Goal: Navigation & Orientation: Find specific page/section

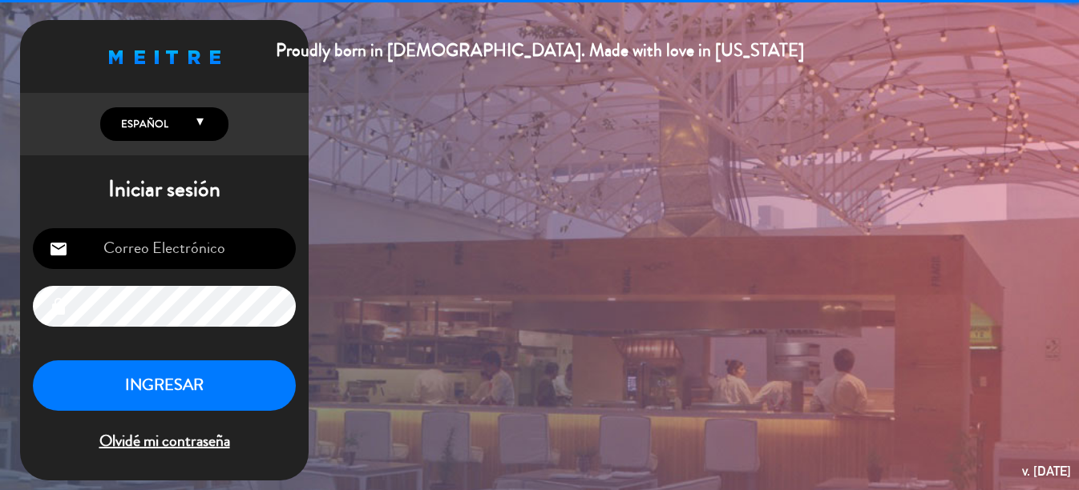
scroll to position [10, 0]
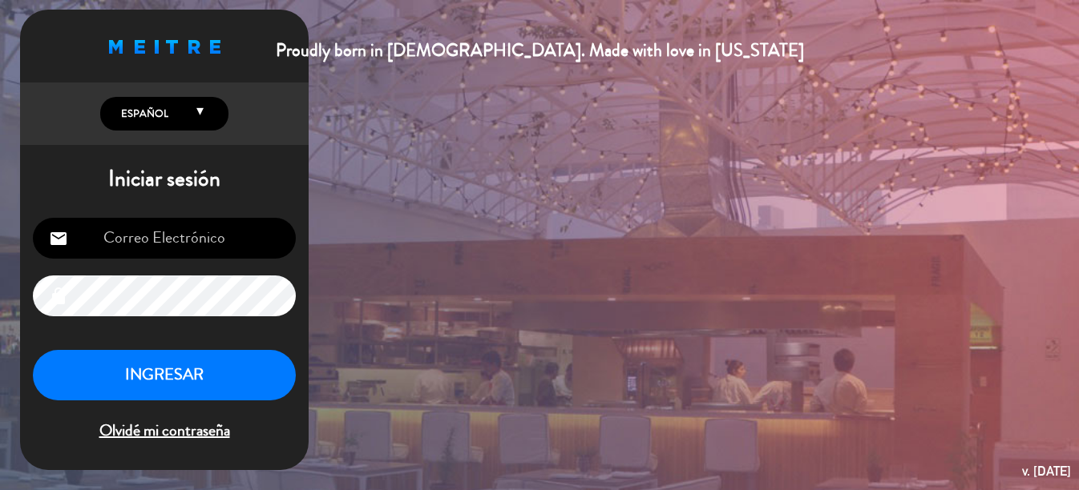
type input "[EMAIL_ADDRESS][PERSON_NAME][DOMAIN_NAME]"
click at [210, 381] on button "INGRESAR" at bounding box center [164, 375] width 263 height 50
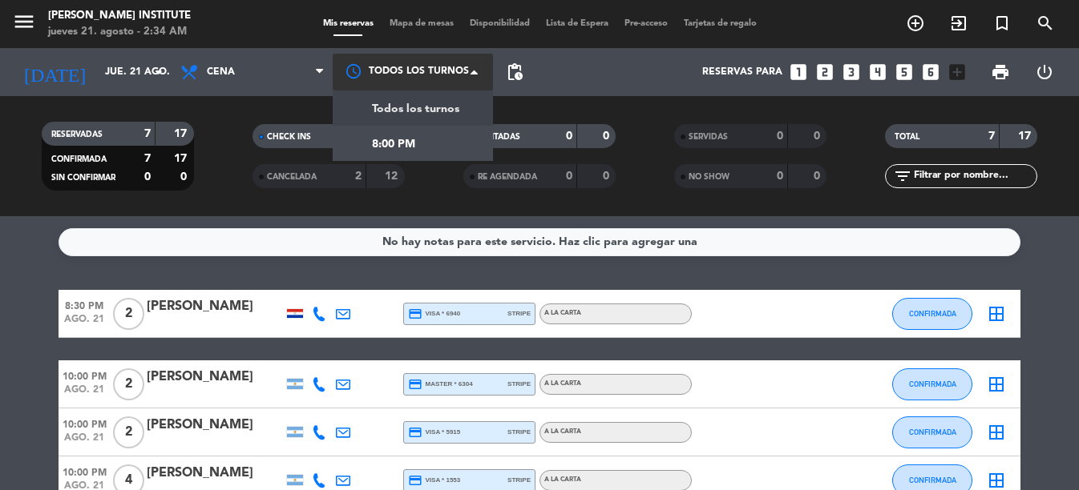
click at [471, 75] on span at bounding box center [478, 72] width 16 height 16
click at [448, 140] on div "8:00 PM" at bounding box center [413, 143] width 160 height 35
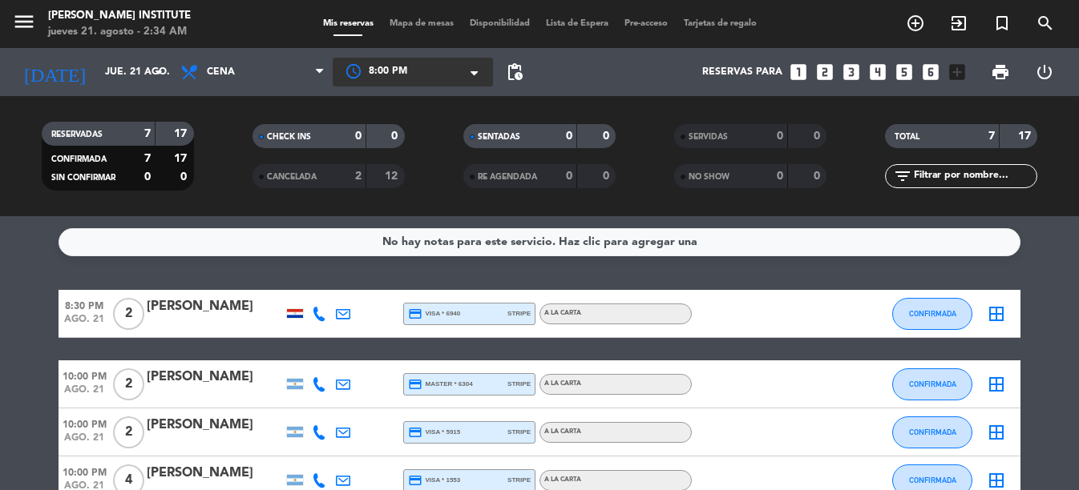
click at [478, 78] on span at bounding box center [478, 74] width 16 height 16
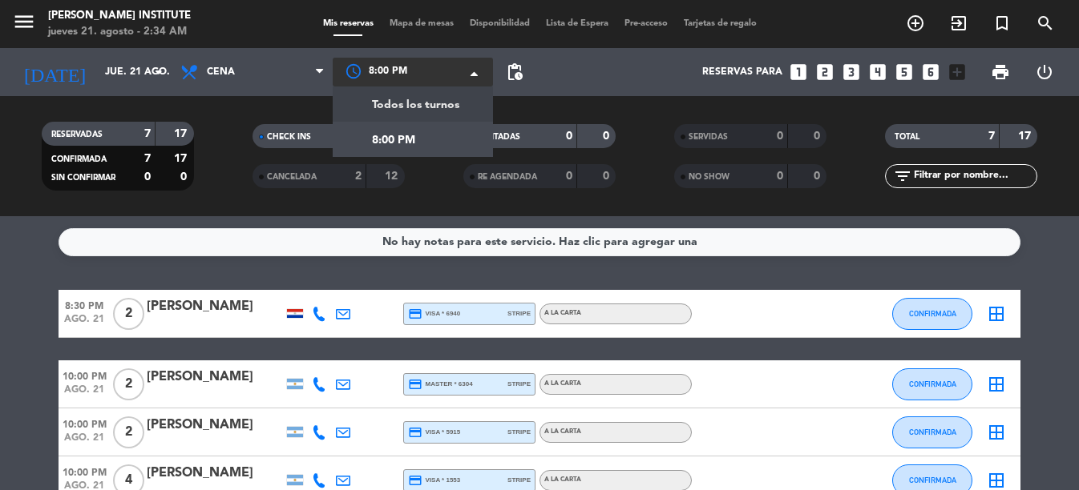
click at [450, 103] on span "Todos los turnos" at bounding box center [415, 105] width 87 height 18
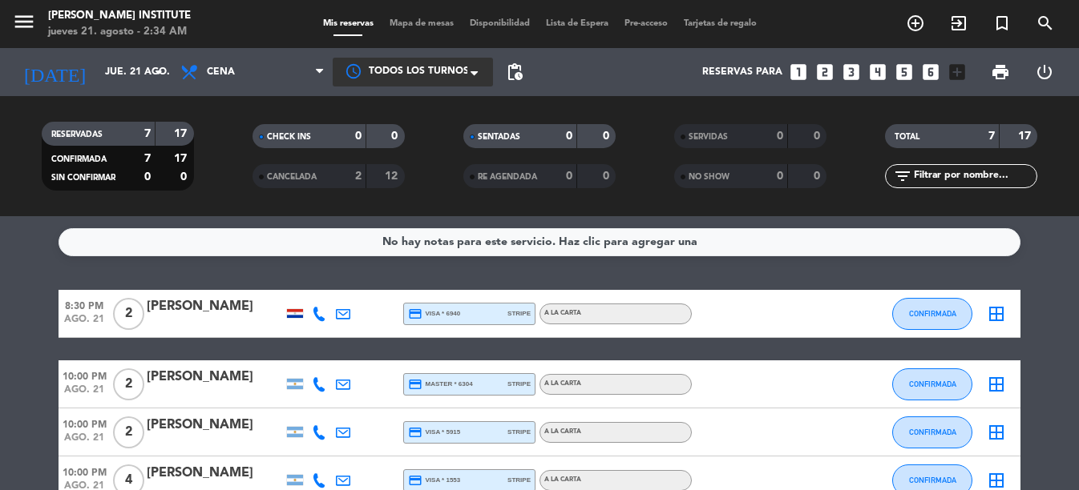
click at [429, 19] on span "Mapa de mesas" at bounding box center [421, 23] width 80 height 9
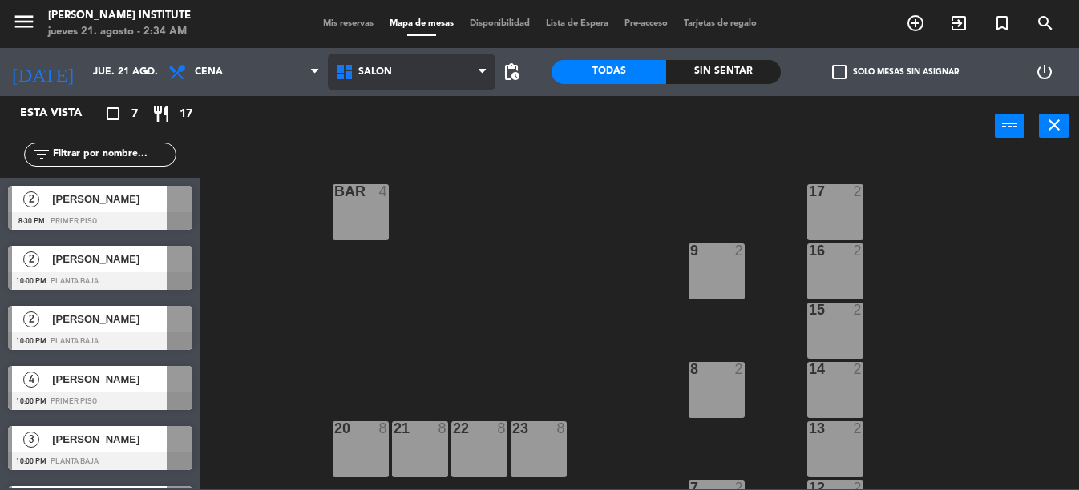
click at [478, 70] on icon at bounding box center [481, 72] width 7 height 13
click at [504, 26] on span "Disponibilidad" at bounding box center [500, 23] width 76 height 9
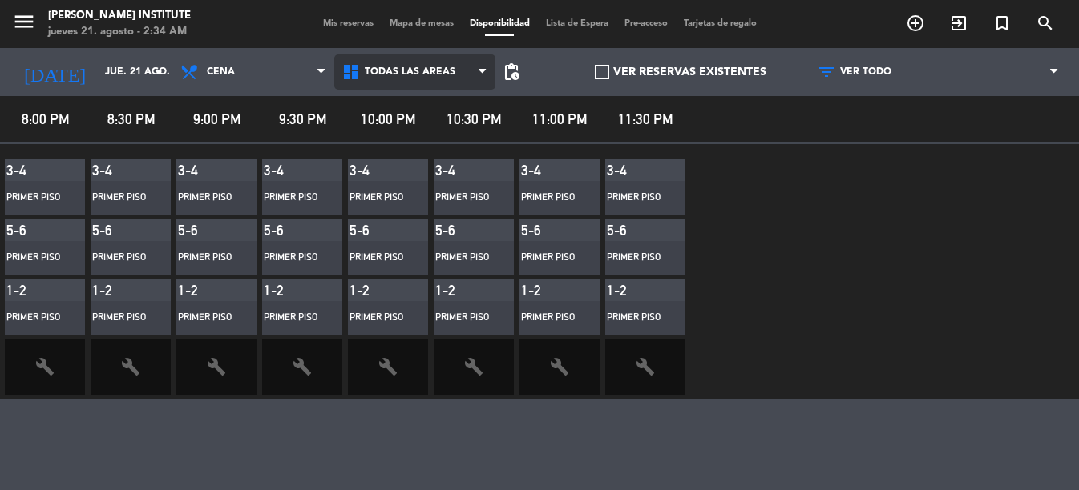
click at [483, 72] on icon at bounding box center [481, 72] width 7 height 13
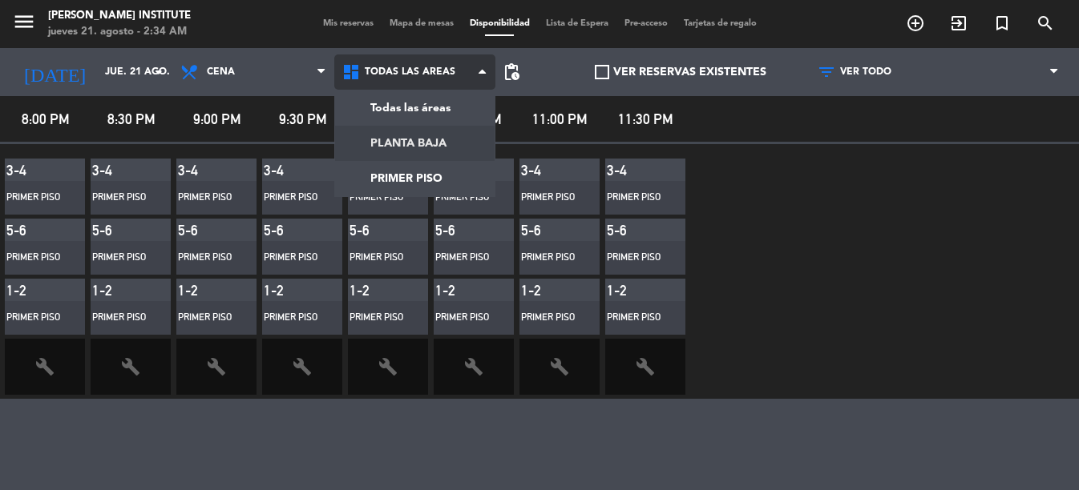
click at [459, 143] on main "menu [PERSON_NAME] Institute jueves 21. agosto - 2:34 AM Mis reservas Mapa de m…" at bounding box center [539, 245] width 1079 height 490
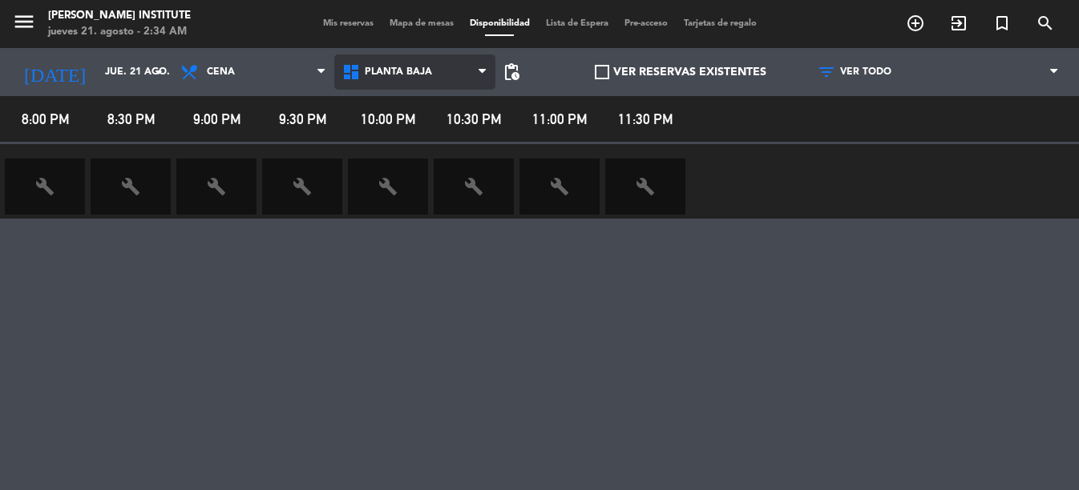
click at [466, 79] on span "PLANTA BAJA" at bounding box center [415, 71] width 162 height 35
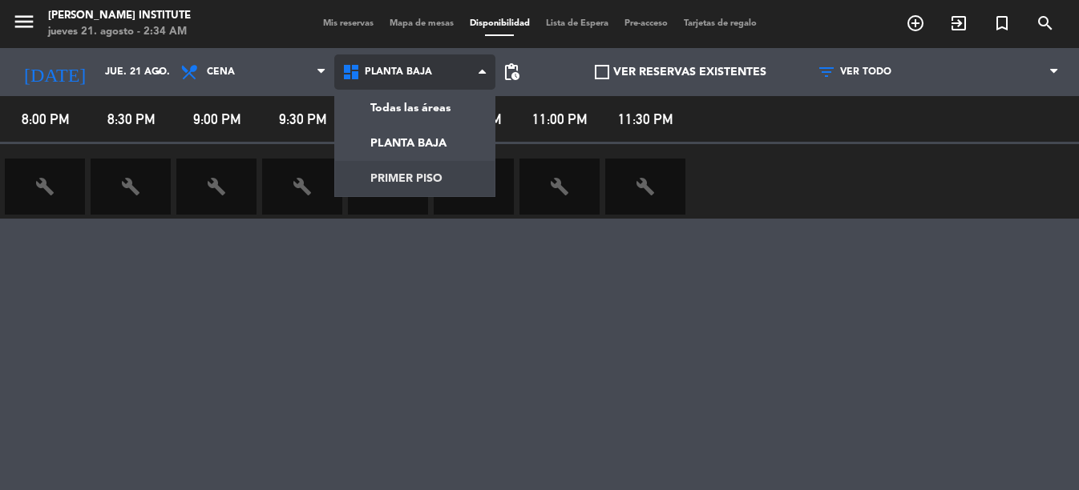
click at [452, 172] on main "menu [PERSON_NAME] Institute jueves 21. agosto - 2:34 AM Mis reservas Mapa de m…" at bounding box center [539, 245] width 1079 height 490
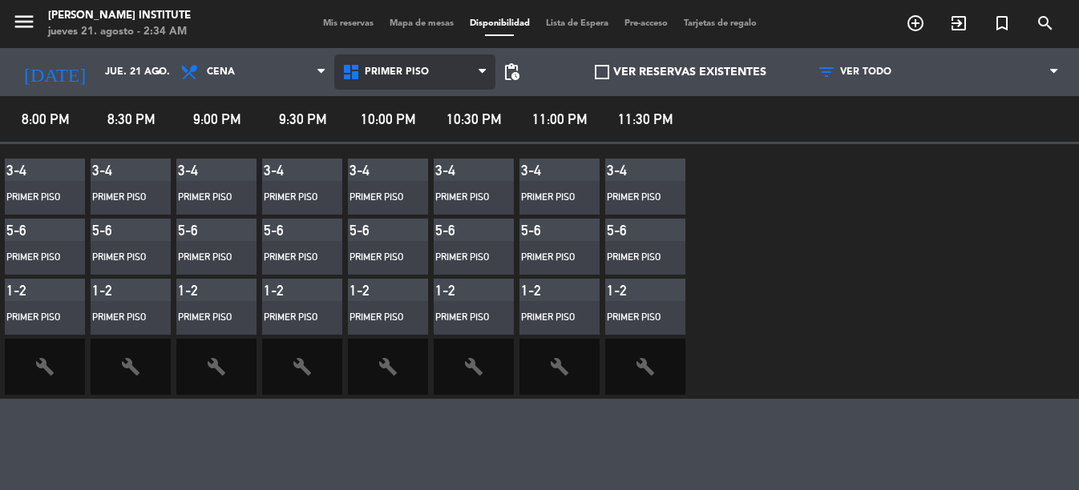
click at [478, 67] on icon at bounding box center [481, 72] width 7 height 13
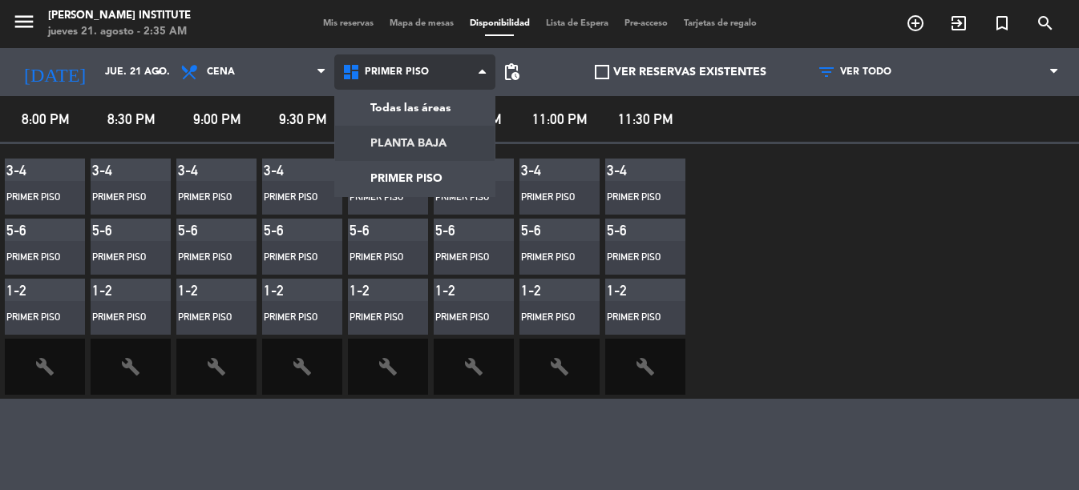
click at [452, 144] on main "menu [PERSON_NAME] Institute jueves 21. agosto - 2:35 AM Mis reservas Mapa de m…" at bounding box center [539, 245] width 1079 height 490
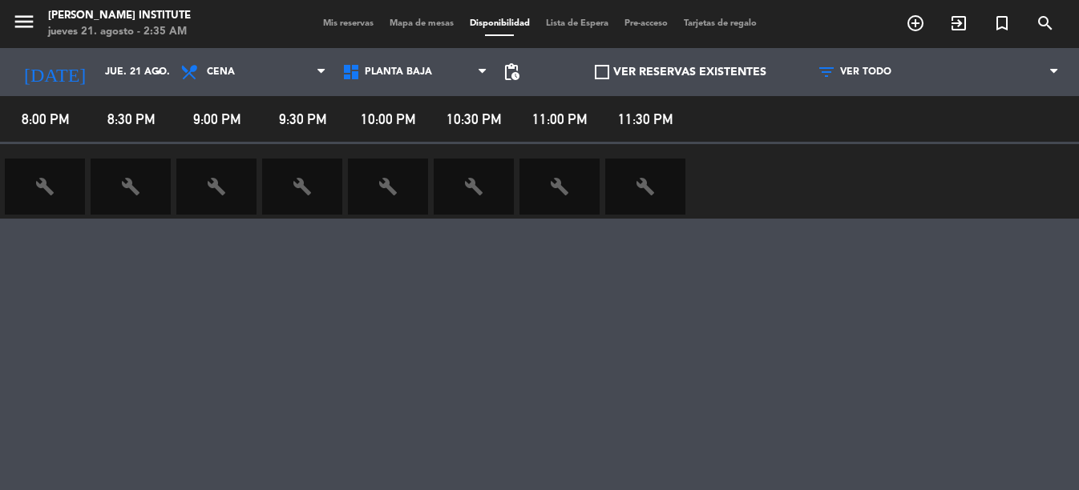
click at [386, 196] on icon "build" at bounding box center [387, 186] width 19 height 19
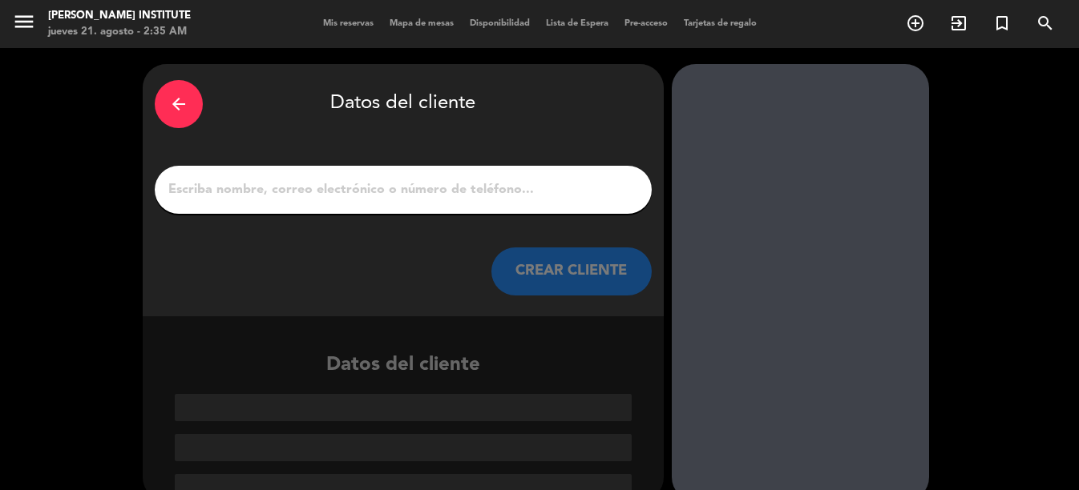
click at [168, 86] on div "arrow_back" at bounding box center [179, 104] width 48 height 48
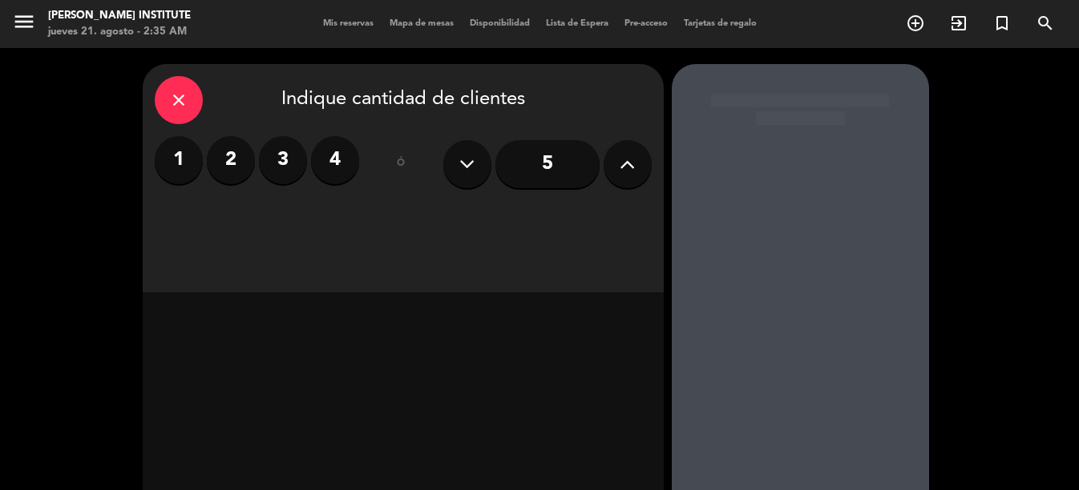
click at [174, 84] on div "close" at bounding box center [179, 100] width 48 height 48
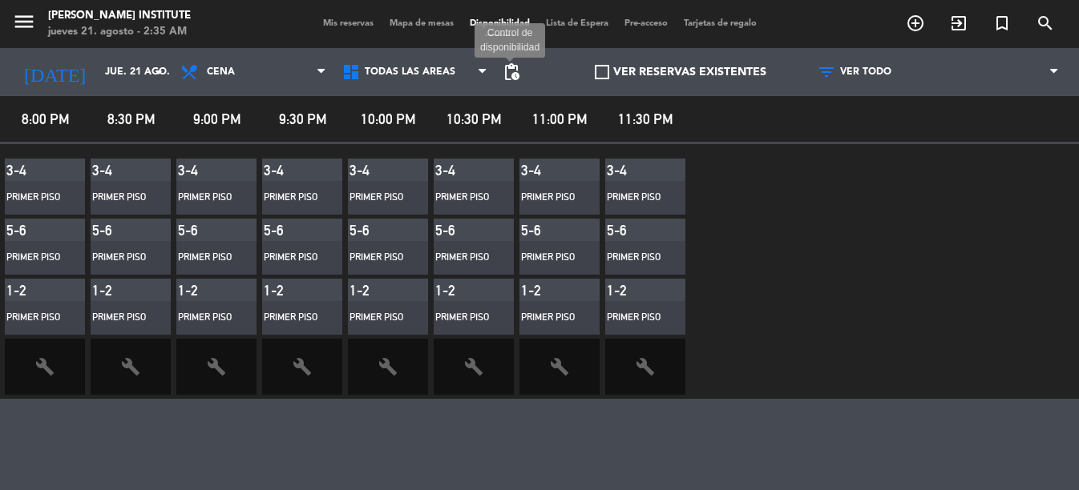
click at [502, 71] on span "pending_actions" at bounding box center [511, 72] width 19 height 19
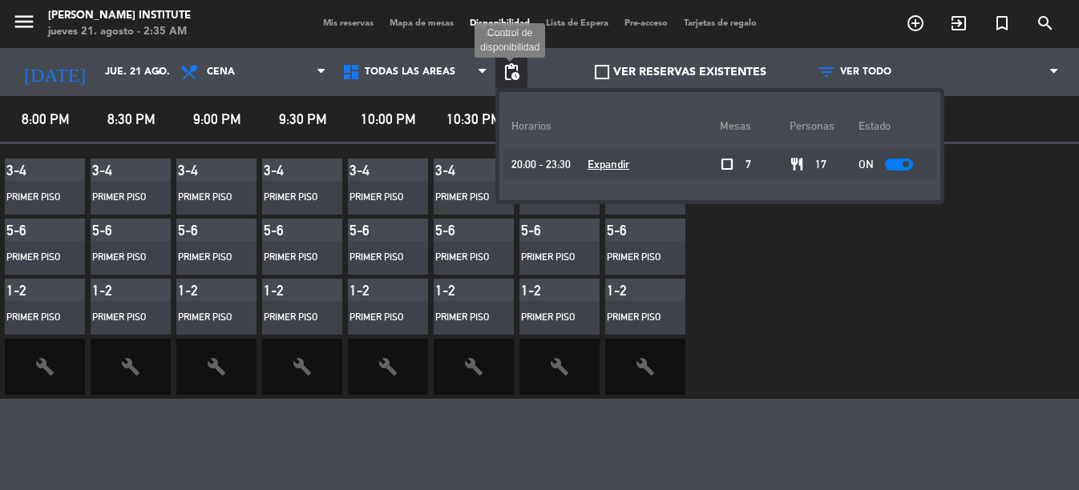
click at [514, 72] on span "pending_actions" at bounding box center [511, 72] width 19 height 19
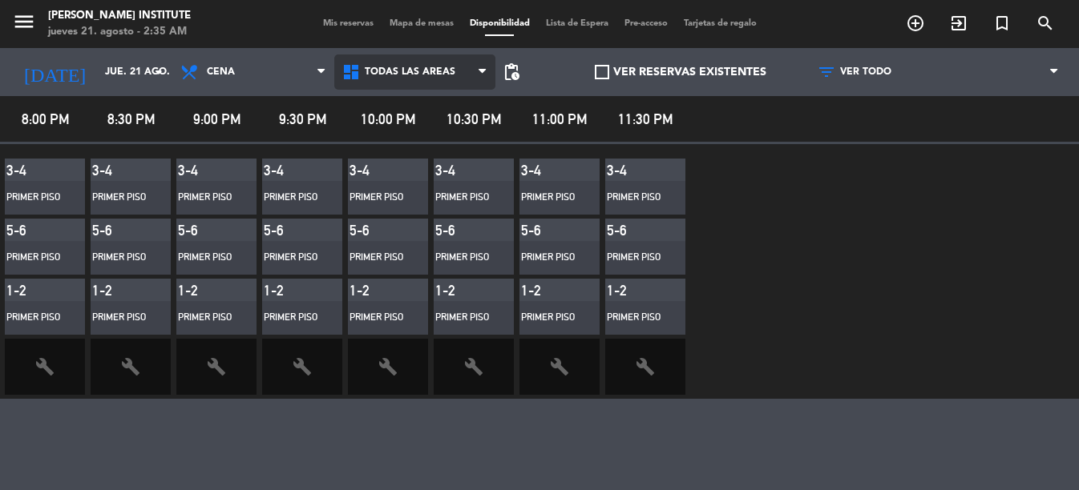
click at [391, 72] on span "Todas las áreas" at bounding box center [410, 72] width 91 height 11
click at [18, 17] on icon "menu" at bounding box center [24, 22] width 24 height 24
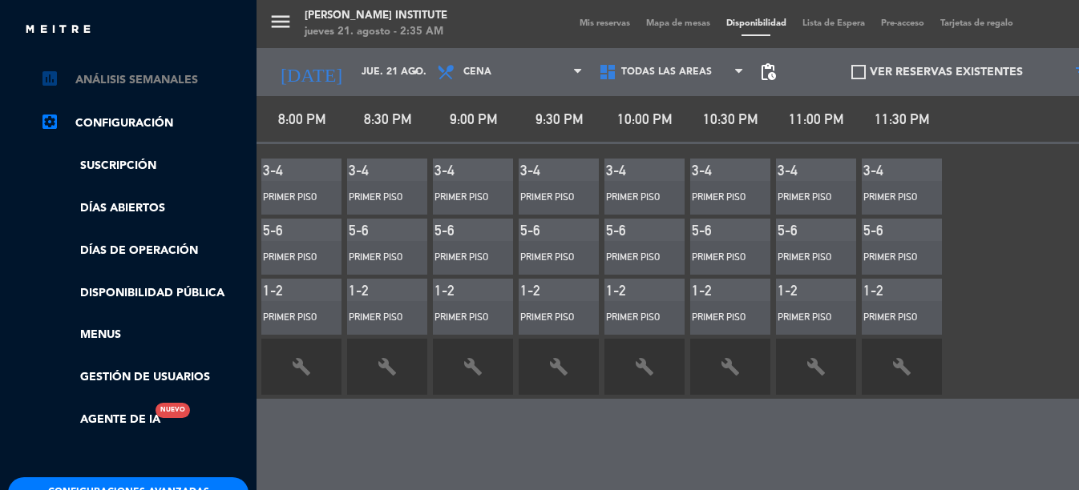
scroll to position [228, 0]
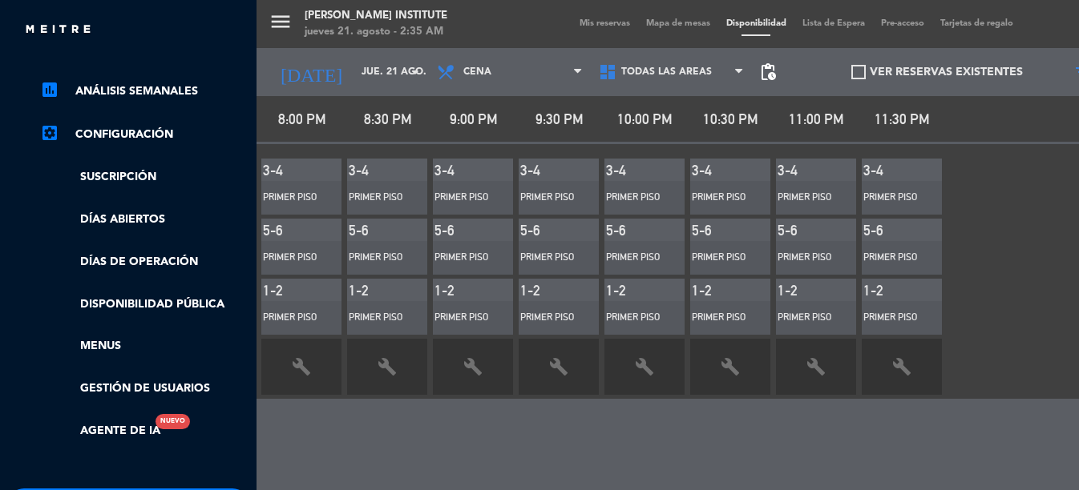
click at [125, 133] on link "settings_applications Configuración" at bounding box center [144, 134] width 208 height 19
click at [128, 256] on link "Días de Operación" at bounding box center [144, 262] width 208 height 18
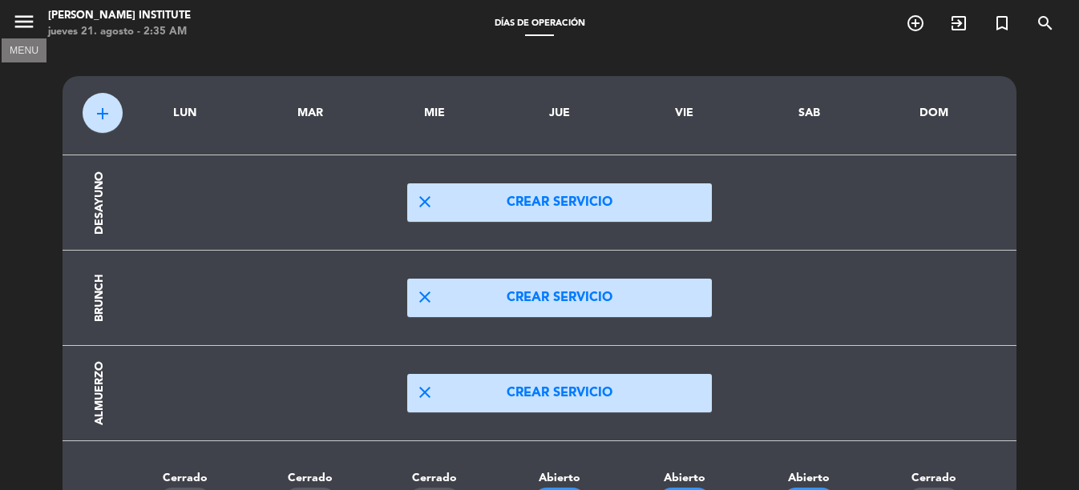
click at [30, 23] on icon "menu" at bounding box center [24, 22] width 24 height 24
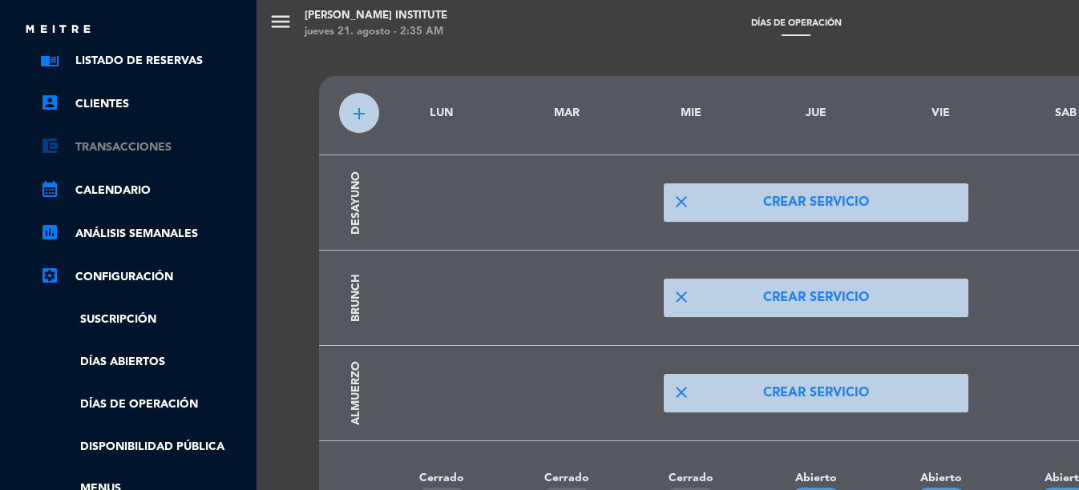
scroll to position [35, 0]
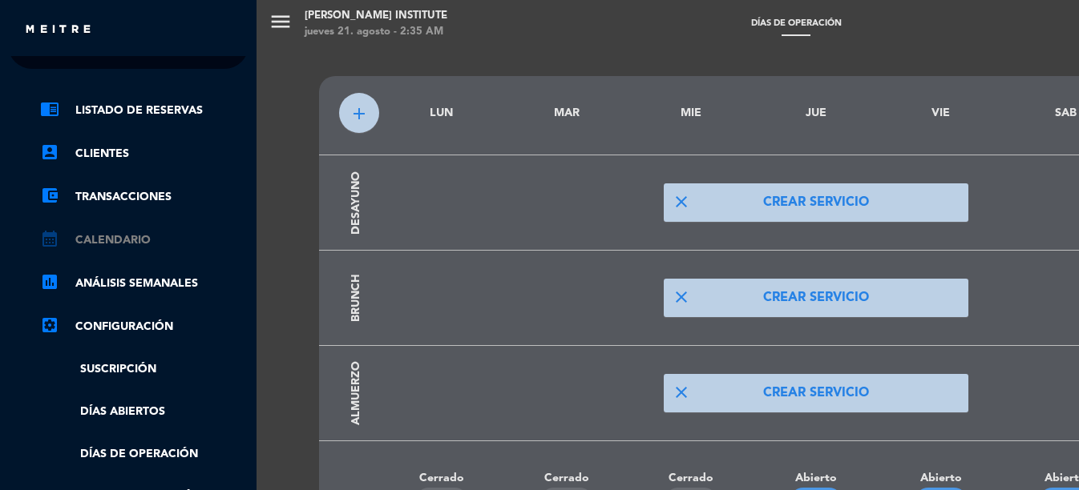
click at [122, 238] on link "calendar_month Calendario" at bounding box center [144, 240] width 208 height 19
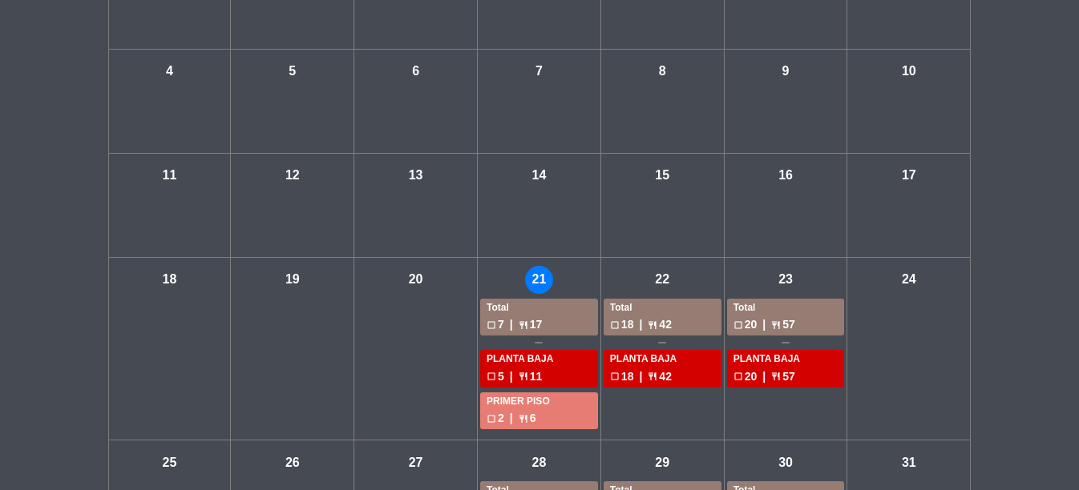
scroll to position [291, 0]
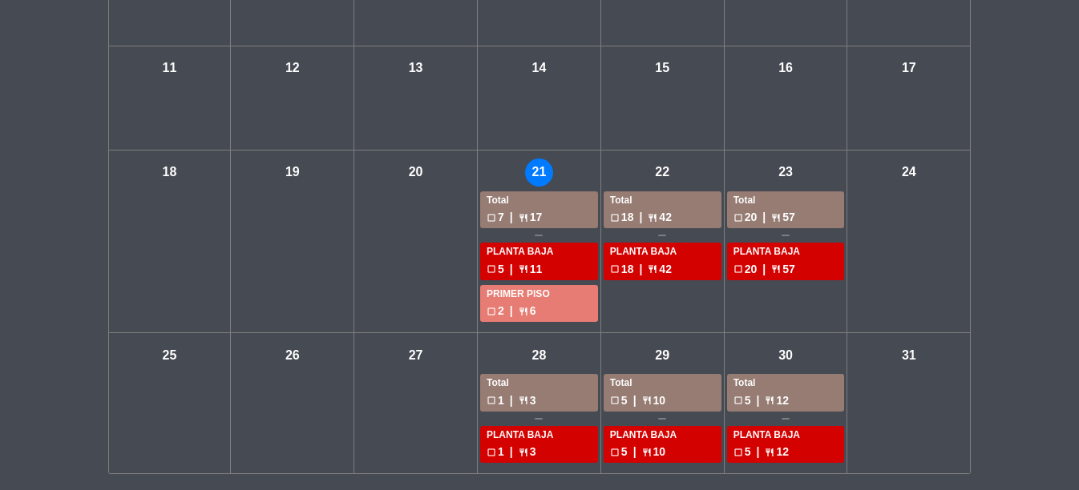
click at [563, 252] on div "PLANTA BAJA" at bounding box center [538, 252] width 105 height 16
click at [540, 204] on div "Total" at bounding box center [538, 201] width 105 height 16
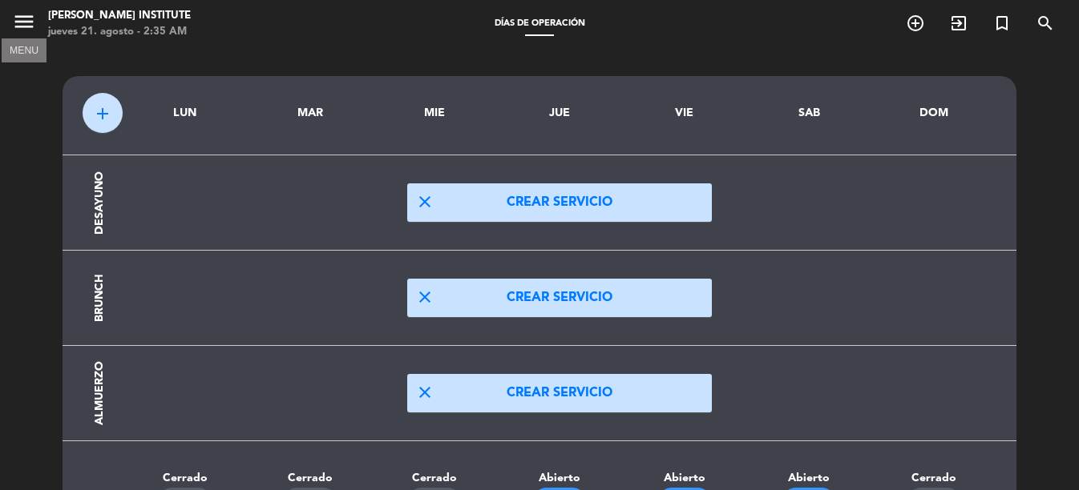
click at [13, 14] on icon "menu" at bounding box center [24, 22] width 24 height 24
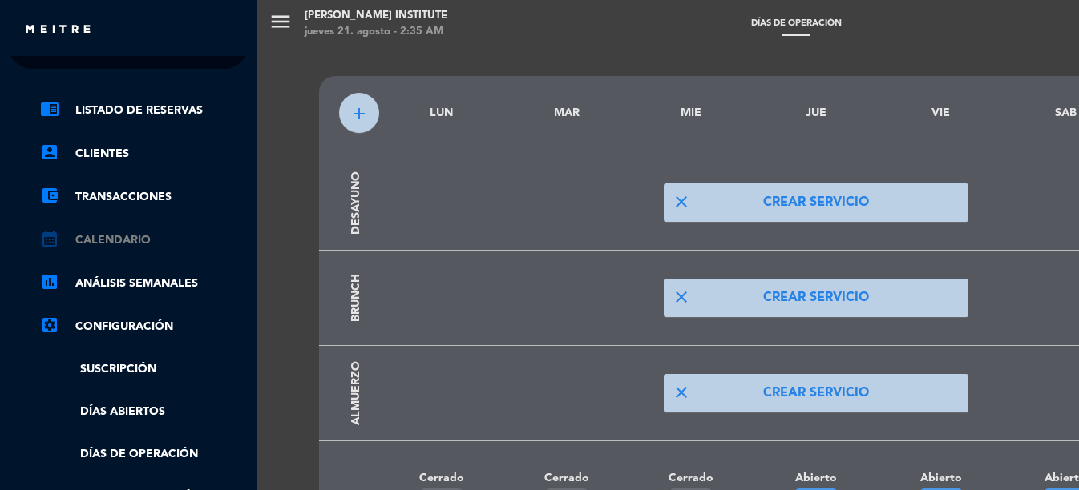
click at [123, 241] on link "calendar_month Calendario" at bounding box center [144, 240] width 208 height 19
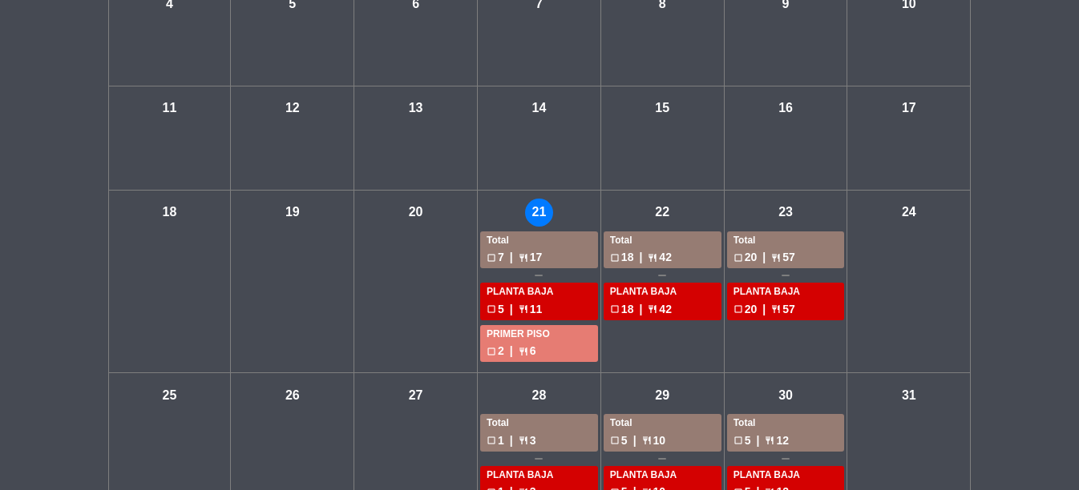
scroll to position [291, 0]
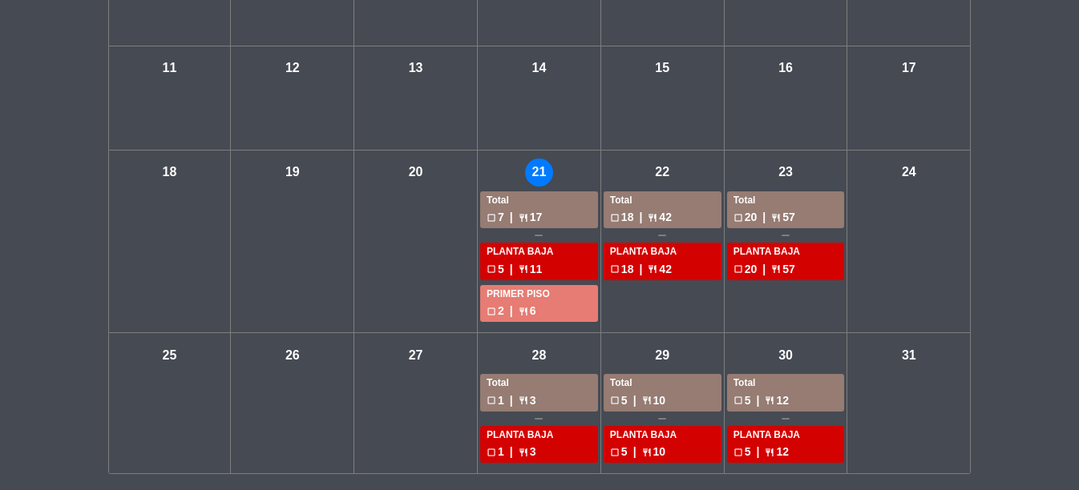
click at [547, 303] on div "check_box_outline_blank 2 | restaurant 6" at bounding box center [538, 311] width 105 height 18
click at [538, 267] on div "check_box_outline_blank 5 | restaurant 11" at bounding box center [538, 269] width 105 height 18
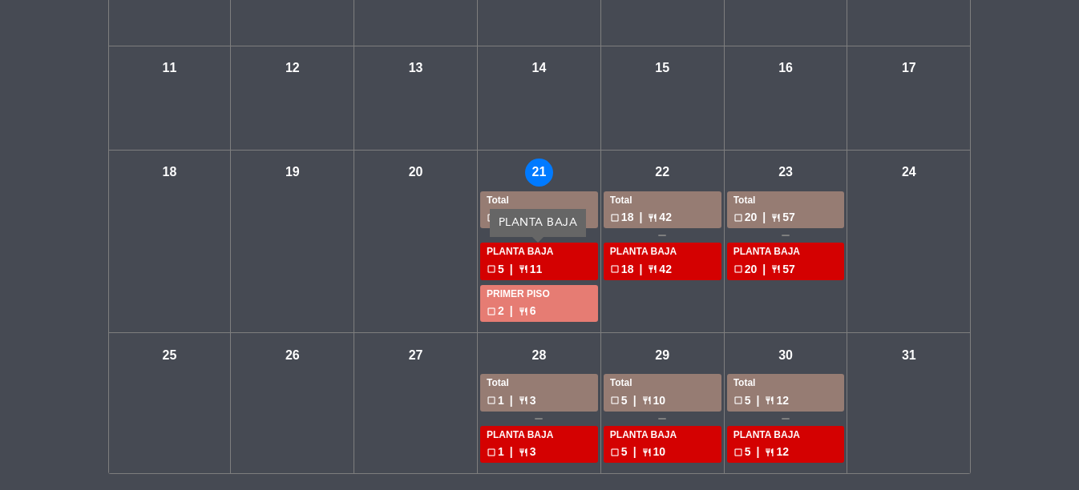
click at [538, 301] on div "PRIMER PISO" at bounding box center [538, 295] width 105 height 16
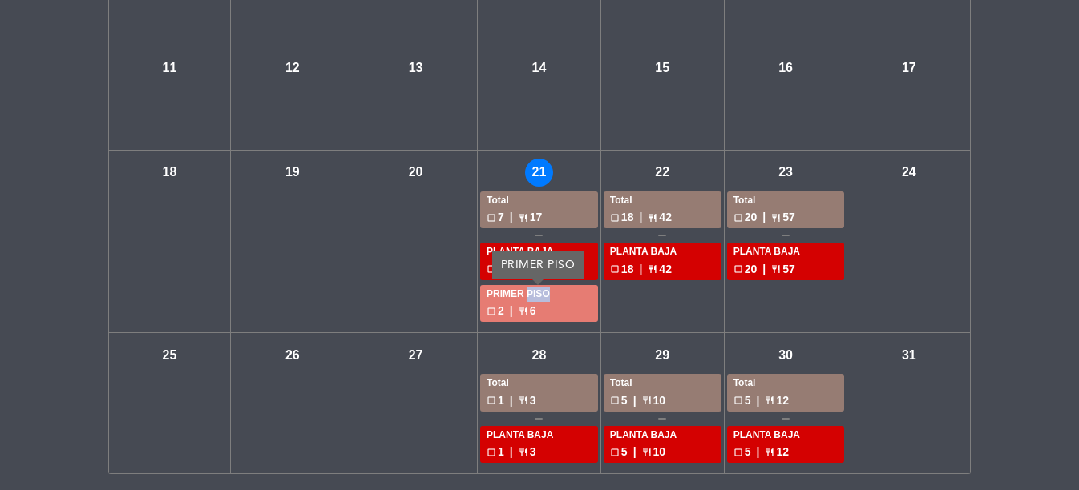
click at [538, 301] on div "PRIMER PISO" at bounding box center [538, 295] width 105 height 16
click at [537, 254] on div "PLANTA BAJA" at bounding box center [538, 252] width 105 height 16
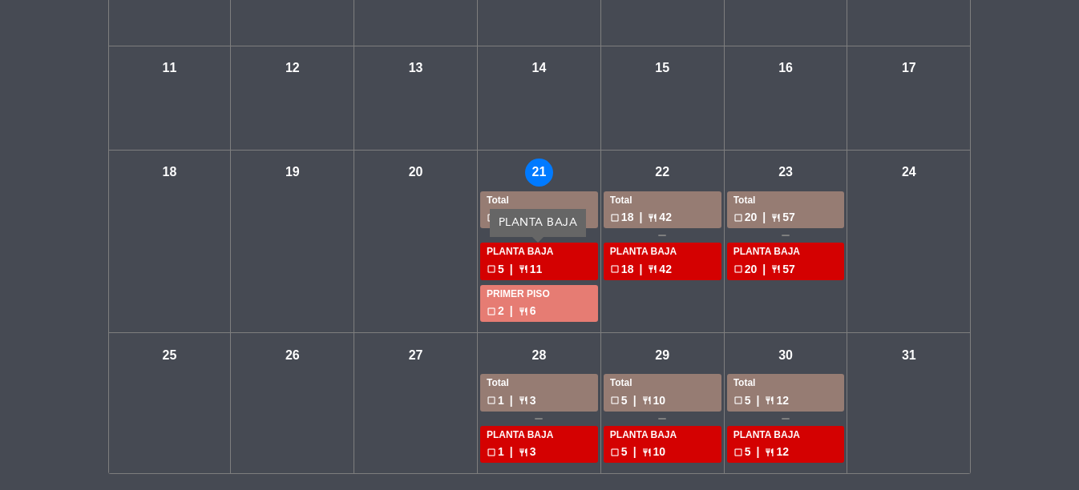
click at [571, 299] on div "PRIMER PISO" at bounding box center [538, 295] width 105 height 16
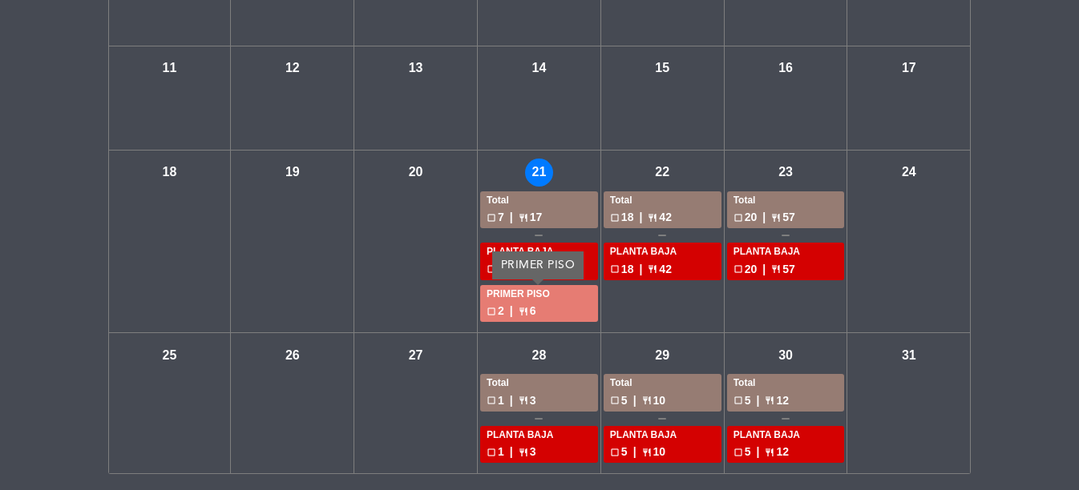
click at [607, 309] on div "vie - 22 Total check_box_outline_blank 18 | restaurant 42 PLANTA BAJA check_box…" at bounding box center [662, 242] width 123 height 183
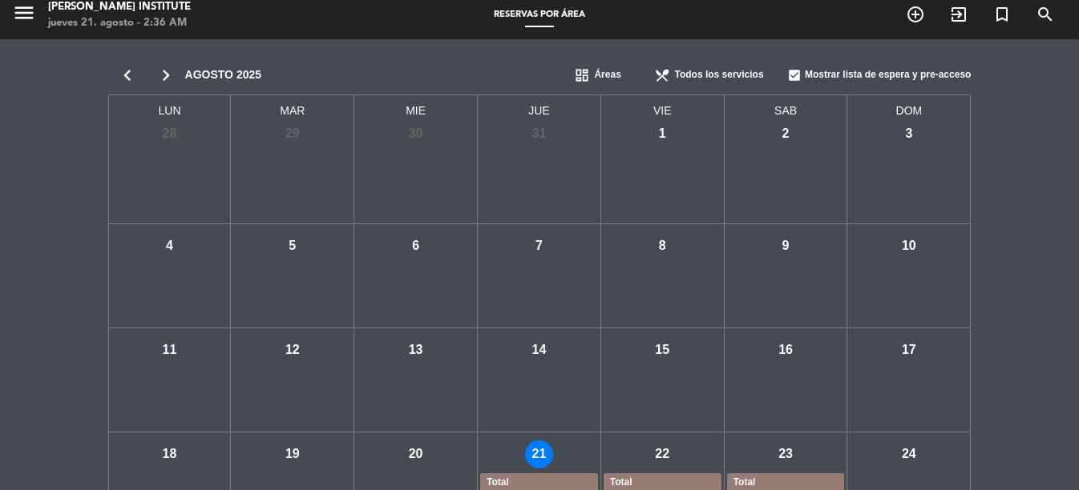
scroll to position [0, 0]
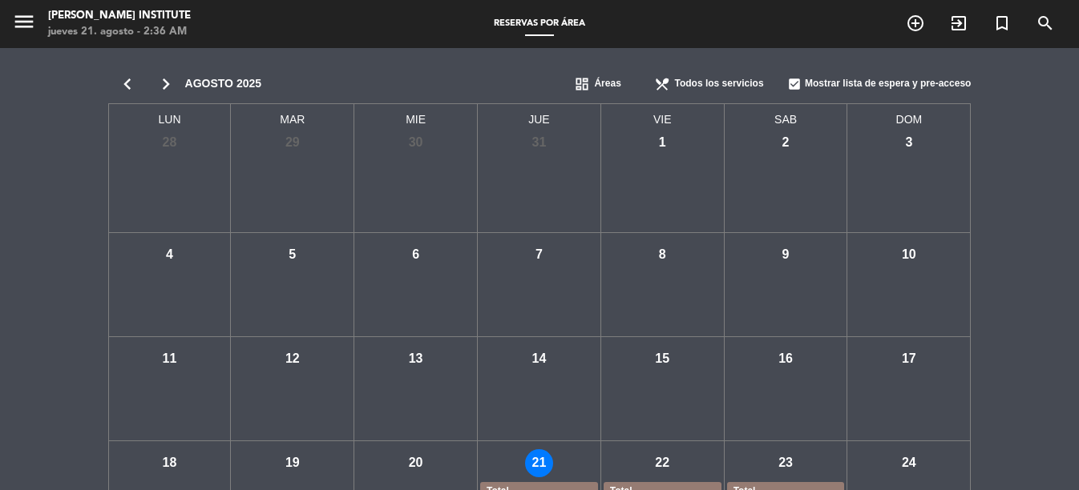
click at [597, 78] on span "Áreas" at bounding box center [607, 84] width 26 height 16
click at [22, 26] on icon "menu" at bounding box center [24, 22] width 24 height 24
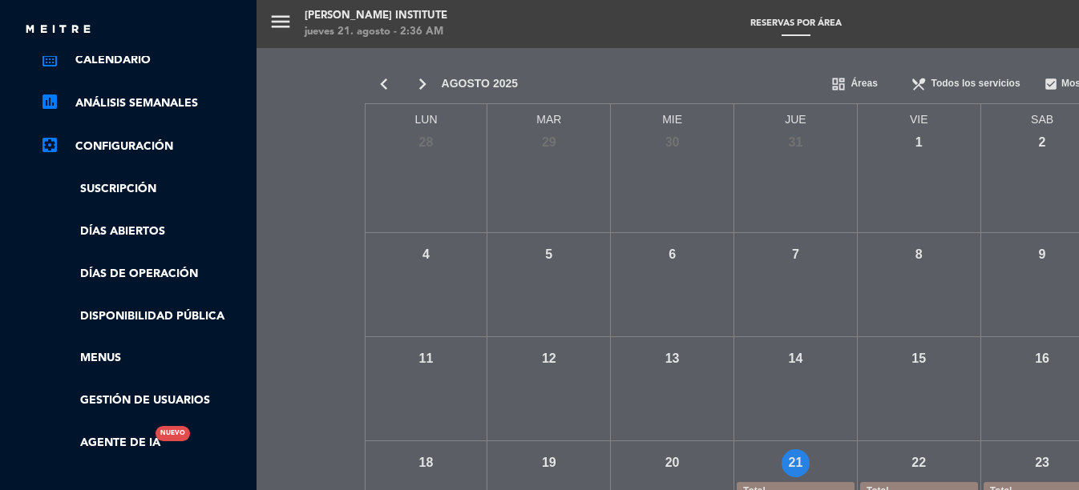
scroll to position [335, 0]
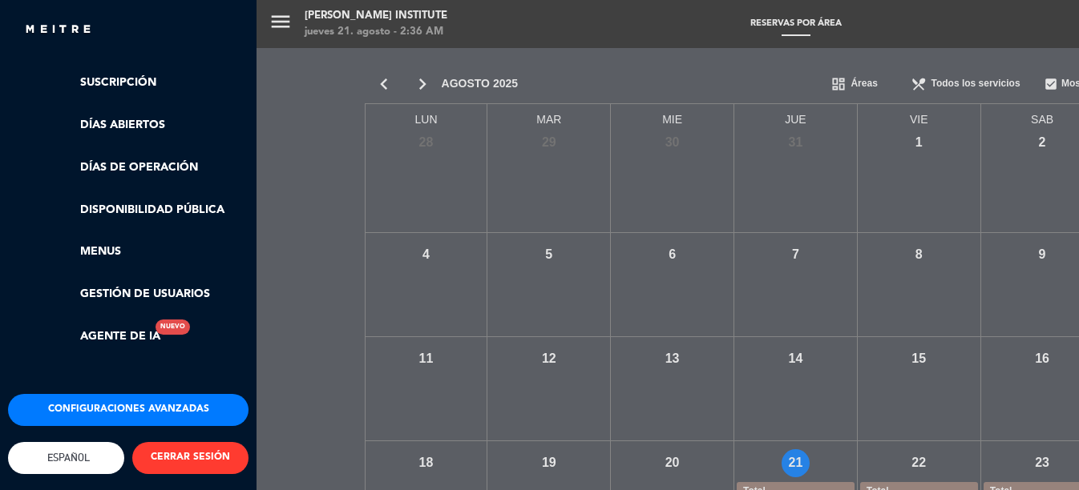
click at [133, 394] on button "Configuraciones avanzadas" at bounding box center [128, 410] width 240 height 32
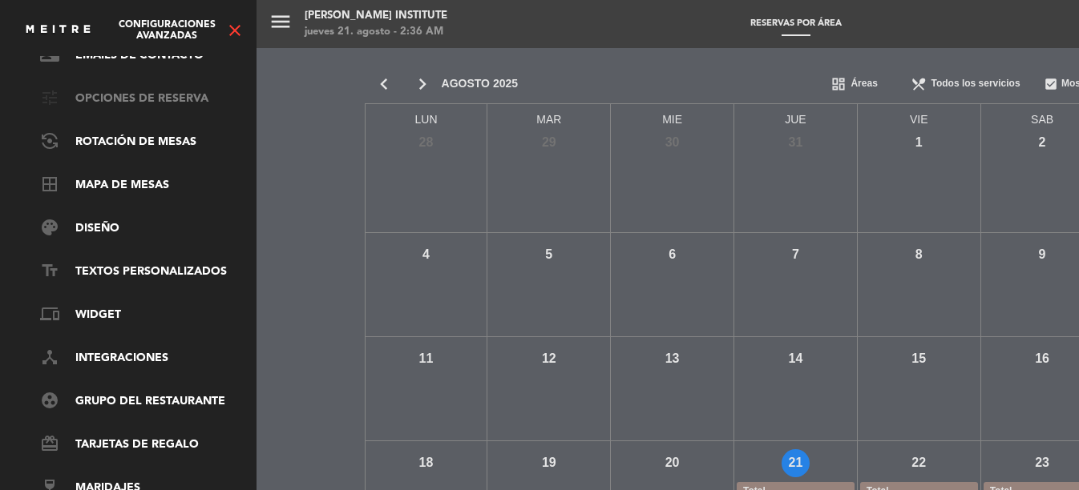
click at [141, 90] on link "tune Opciones de reserva" at bounding box center [144, 99] width 208 height 19
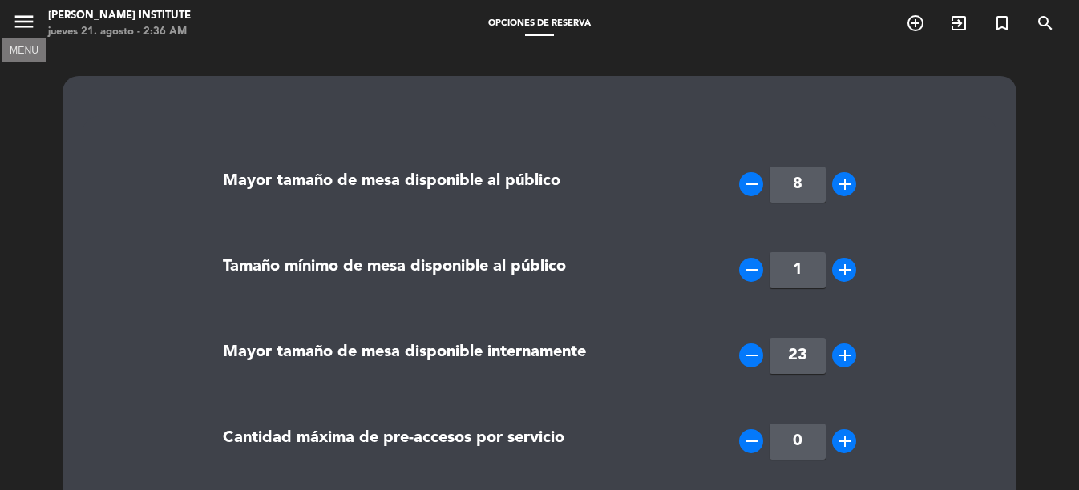
click at [27, 15] on icon "menu" at bounding box center [24, 22] width 24 height 24
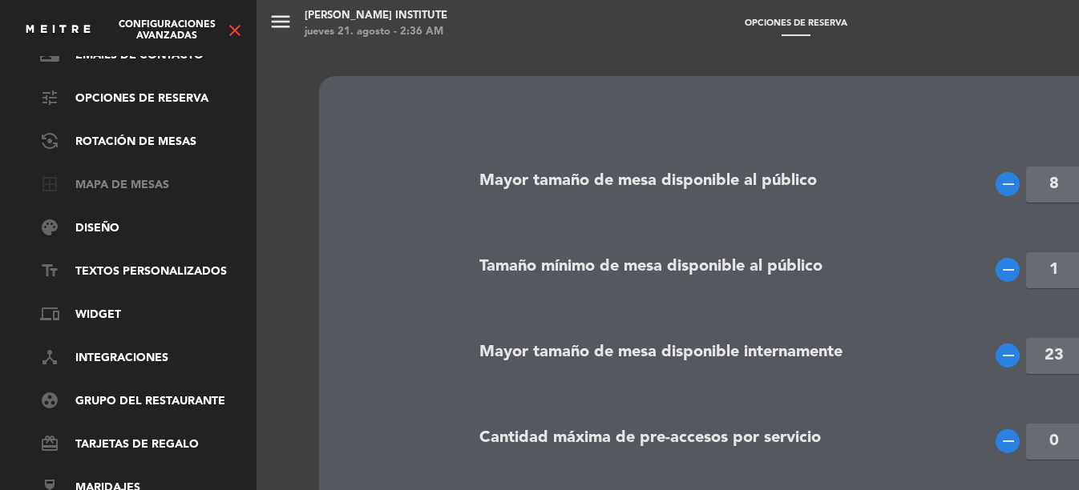
click at [125, 176] on link "border_all Mapa de mesas" at bounding box center [144, 185] width 208 height 19
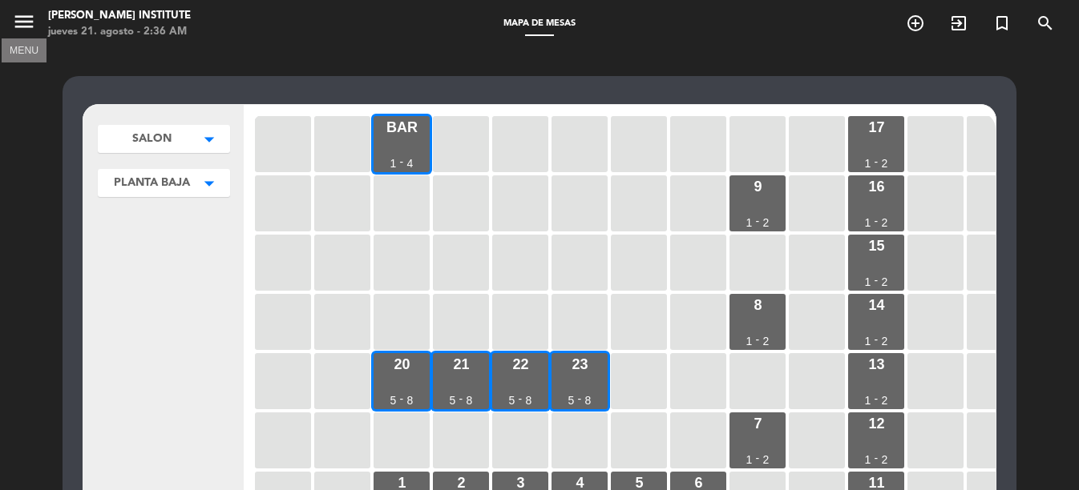
click at [34, 23] on icon "menu" at bounding box center [24, 22] width 24 height 24
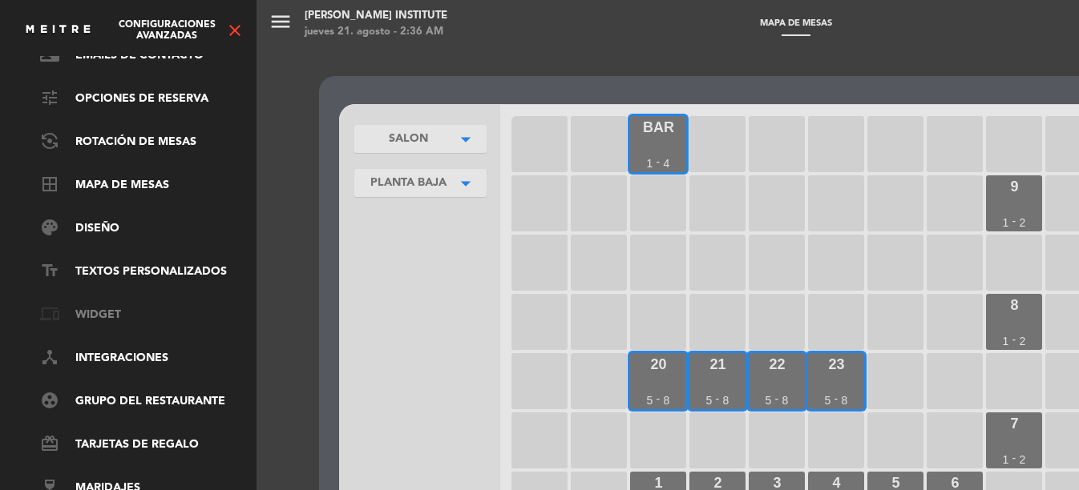
click at [105, 306] on link "phonelink Widget" at bounding box center [144, 315] width 208 height 19
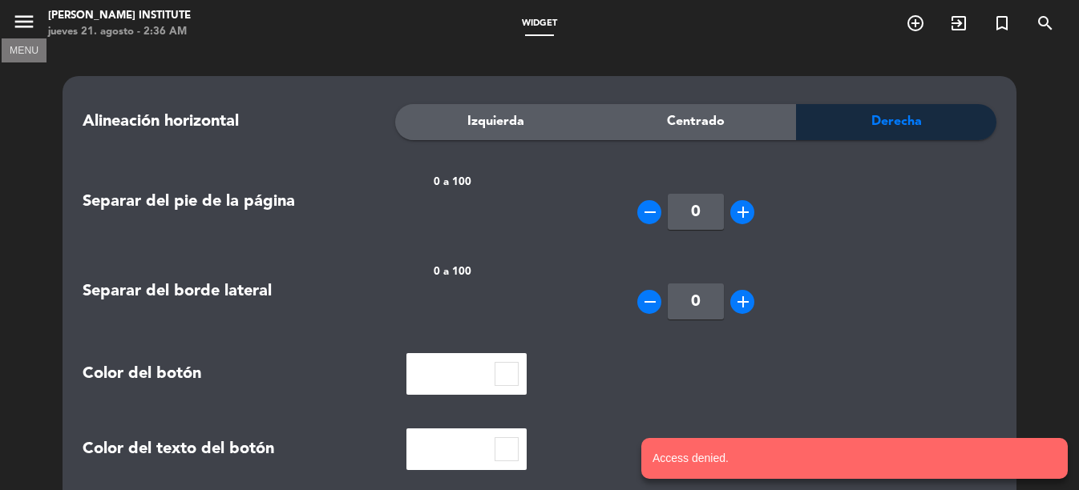
click at [34, 19] on icon "menu" at bounding box center [24, 22] width 24 height 24
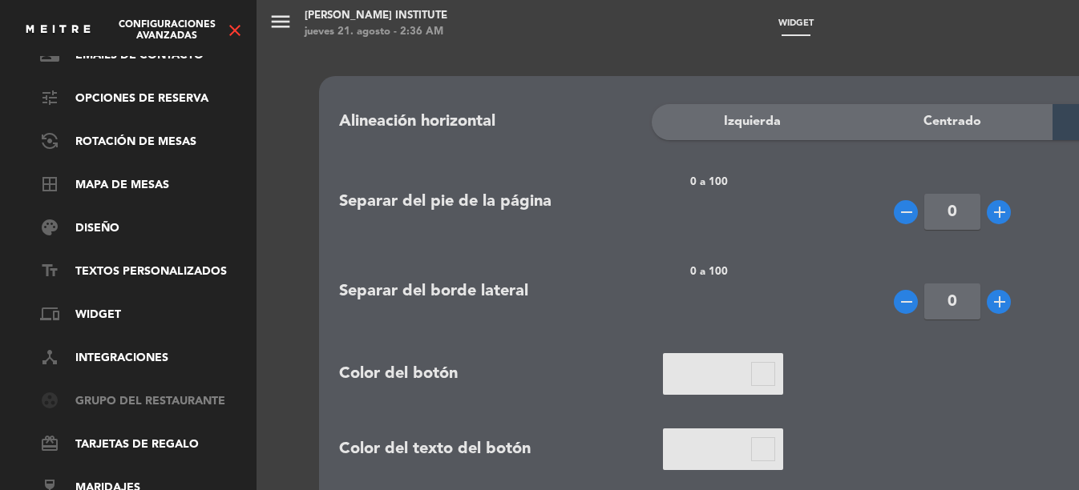
click at [141, 393] on link "group_work Grupo del restaurante" at bounding box center [144, 402] width 208 height 19
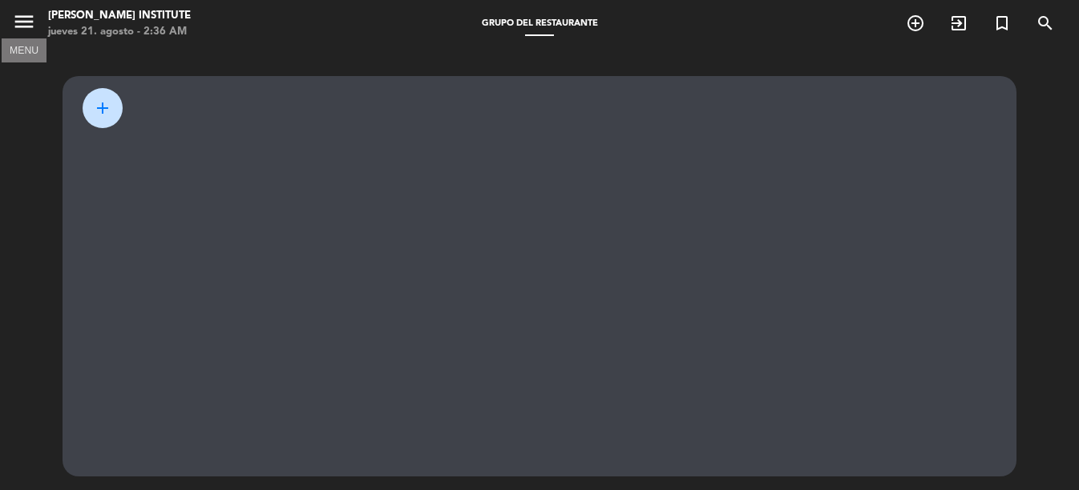
click at [20, 11] on icon "menu" at bounding box center [24, 22] width 24 height 24
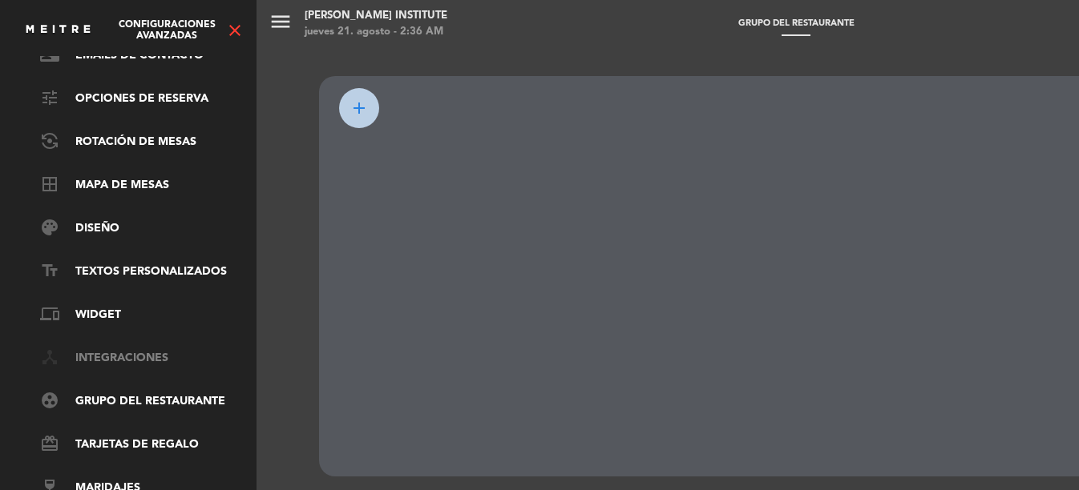
click at [117, 350] on link "device_hub Integraciones" at bounding box center [144, 358] width 208 height 19
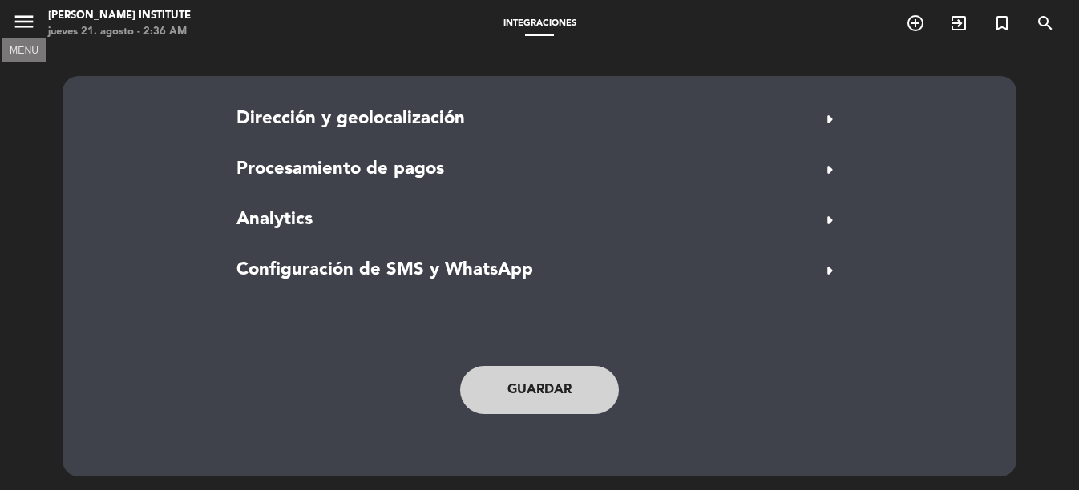
click at [21, 25] on icon "menu" at bounding box center [24, 22] width 24 height 24
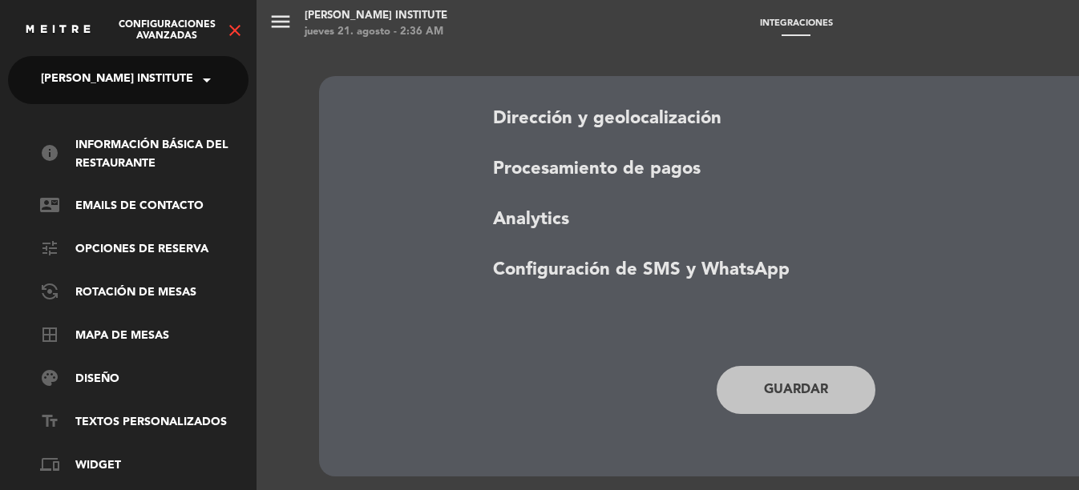
click at [233, 30] on icon "close" at bounding box center [234, 30] width 19 height 19
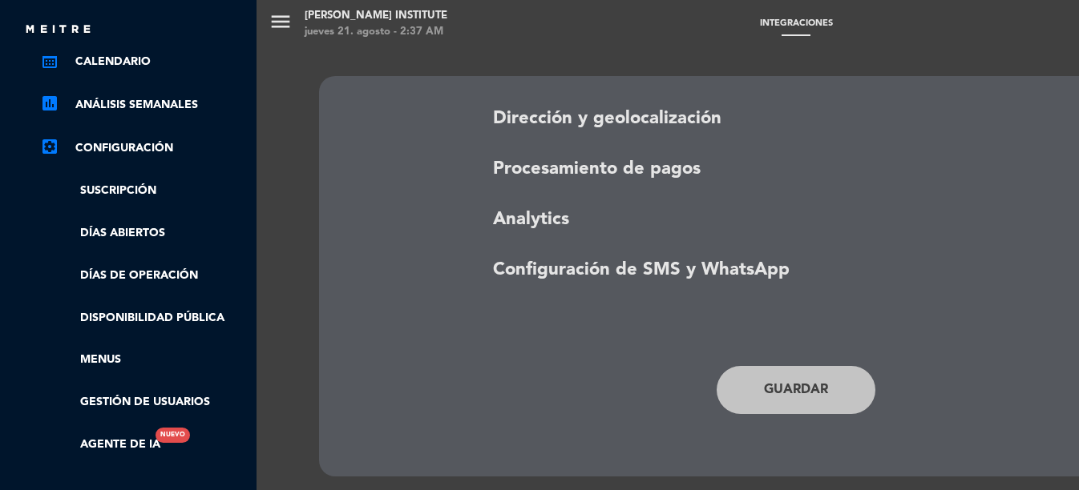
scroll to position [335, 0]
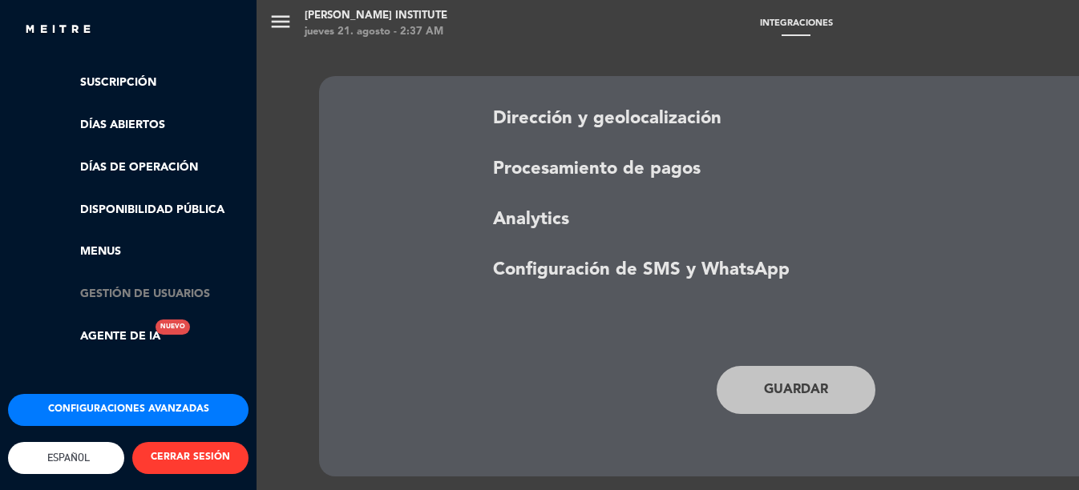
click at [140, 285] on link "Gestión de usuarios" at bounding box center [144, 294] width 208 height 18
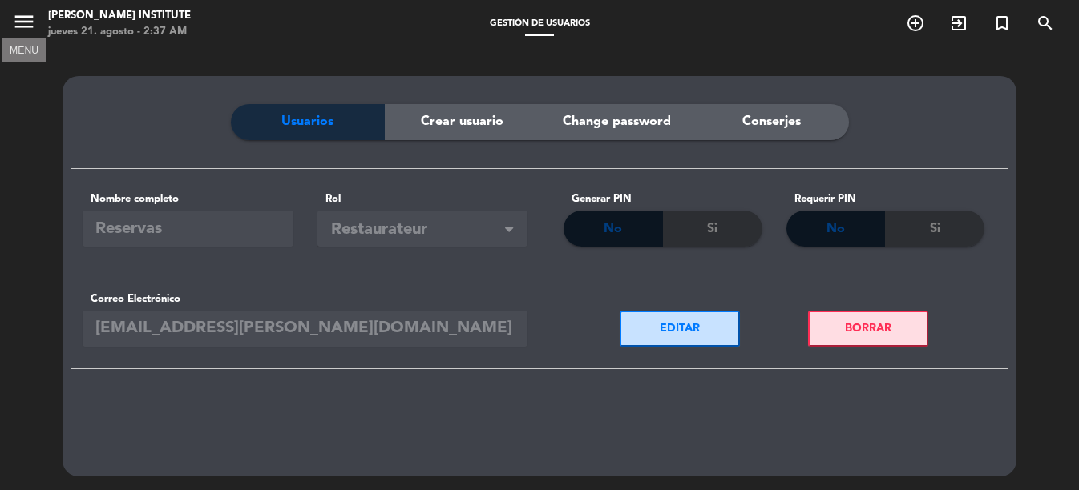
click at [27, 27] on icon "menu" at bounding box center [24, 22] width 24 height 24
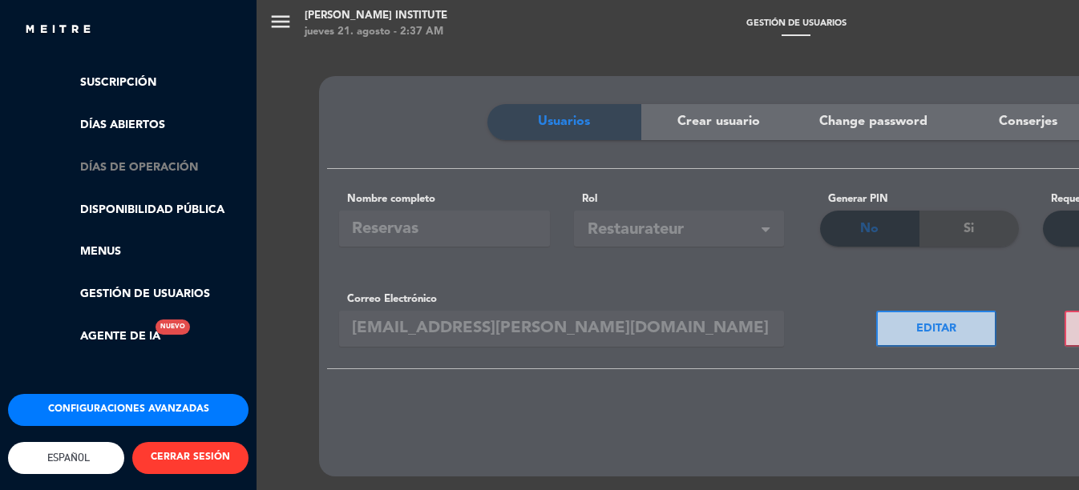
click at [127, 159] on link "Días de Operación" at bounding box center [144, 168] width 208 height 18
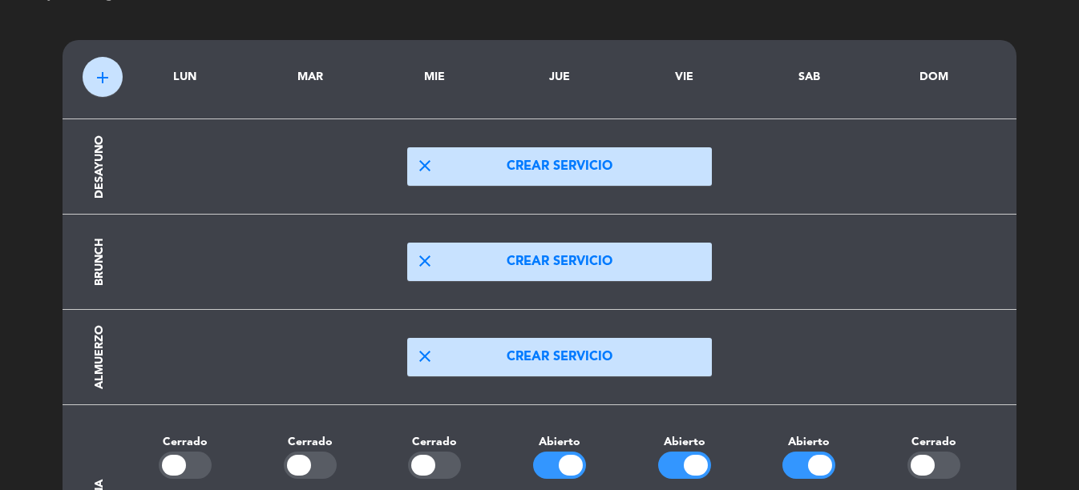
scroll to position [0, 0]
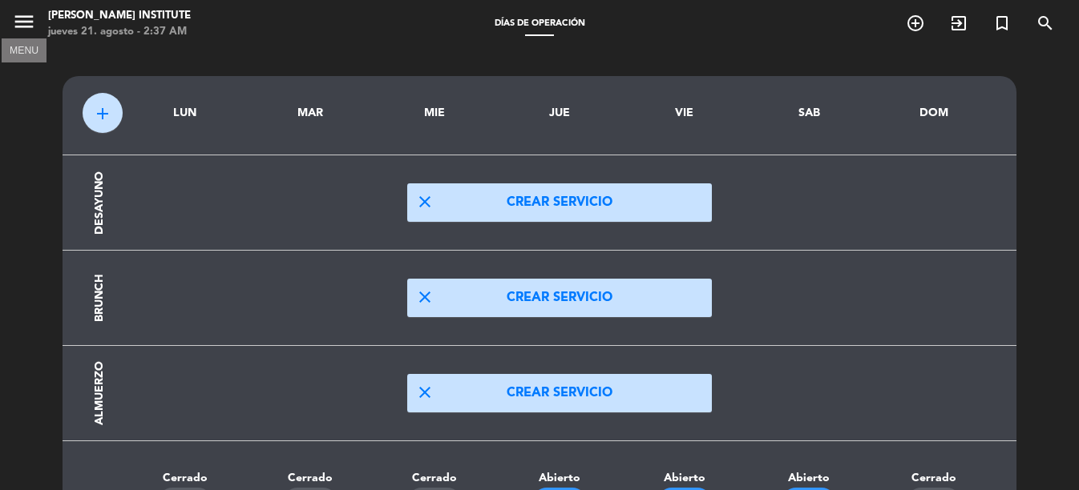
click at [31, 28] on icon "menu" at bounding box center [24, 22] width 24 height 24
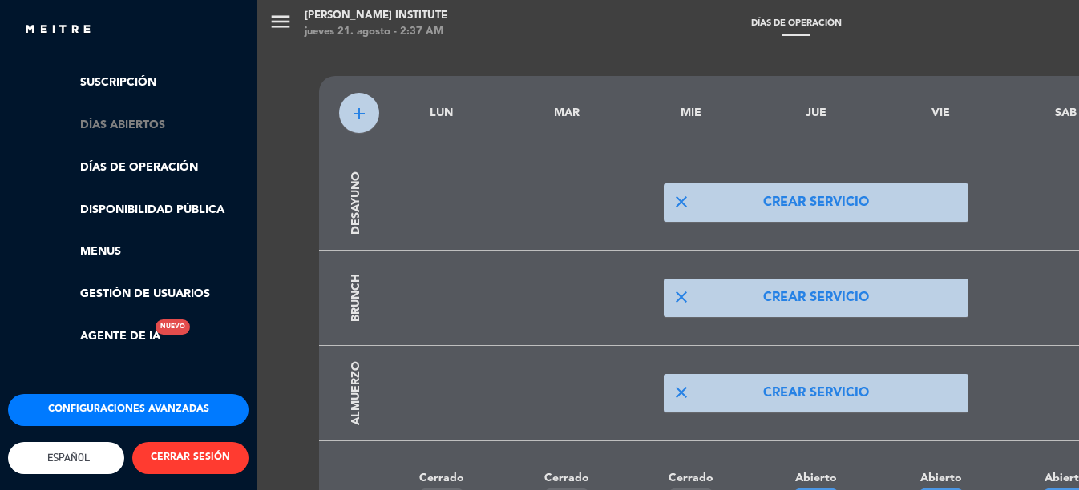
click at [137, 116] on link "Días abiertos" at bounding box center [144, 125] width 208 height 18
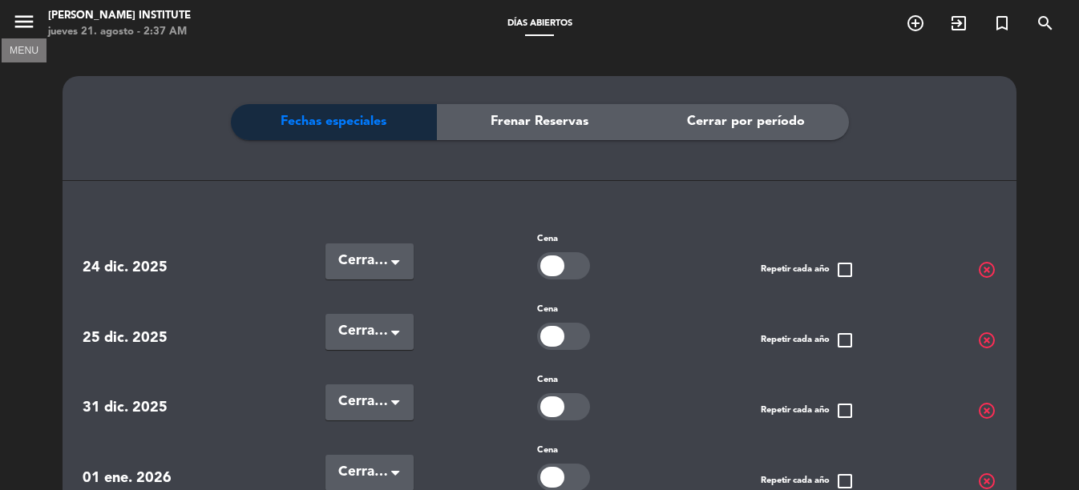
click at [34, 22] on icon "menu" at bounding box center [24, 22] width 24 height 24
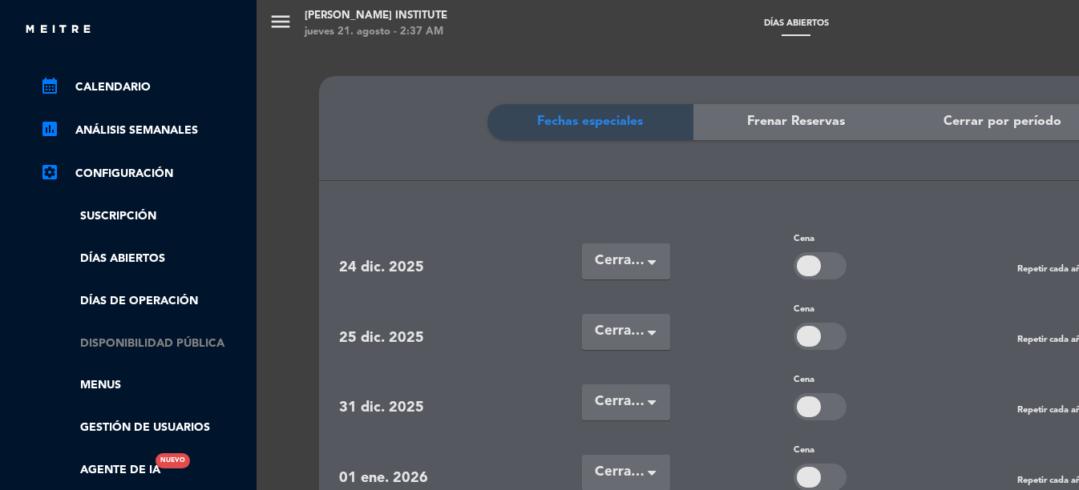
scroll to position [186, 0]
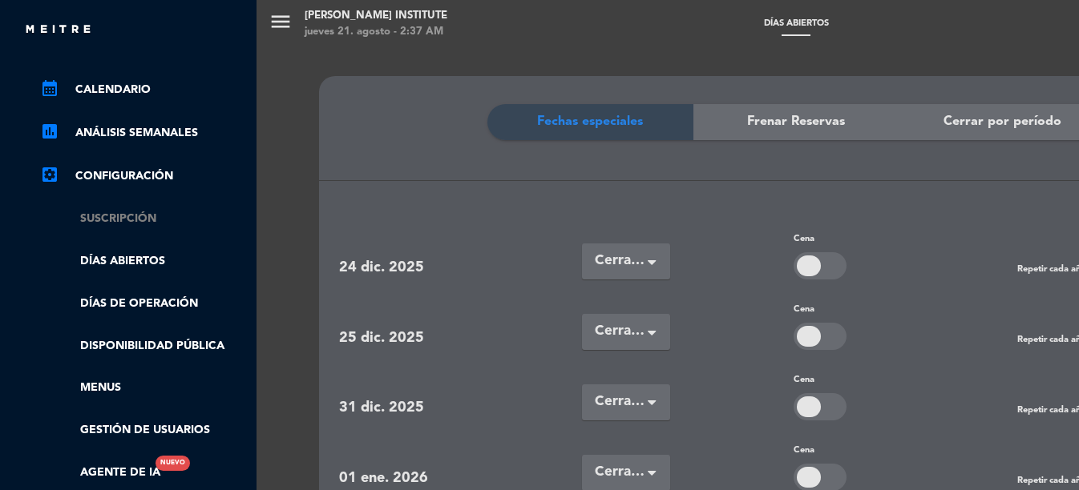
click at [122, 220] on link "Suscripción" at bounding box center [144, 219] width 208 height 18
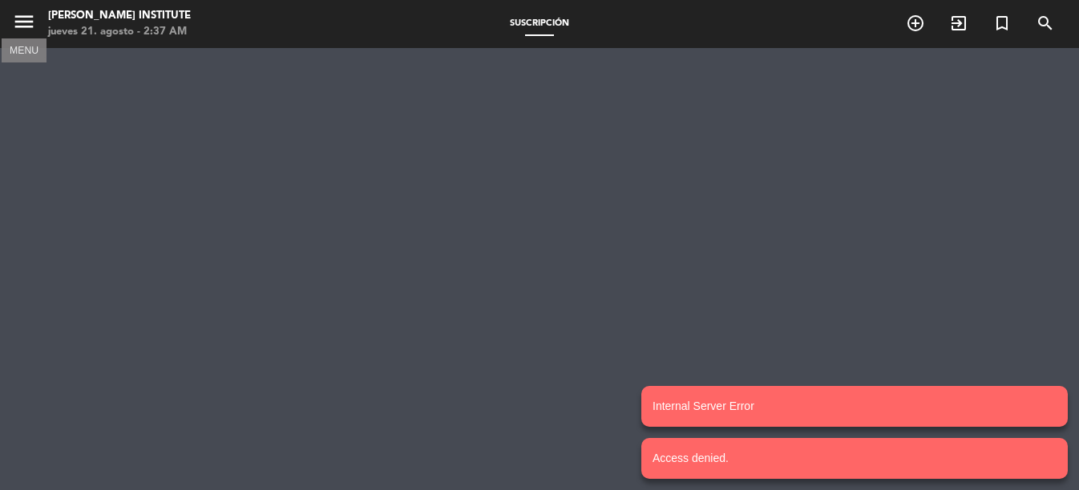
click at [35, 25] on icon "menu" at bounding box center [24, 22] width 24 height 24
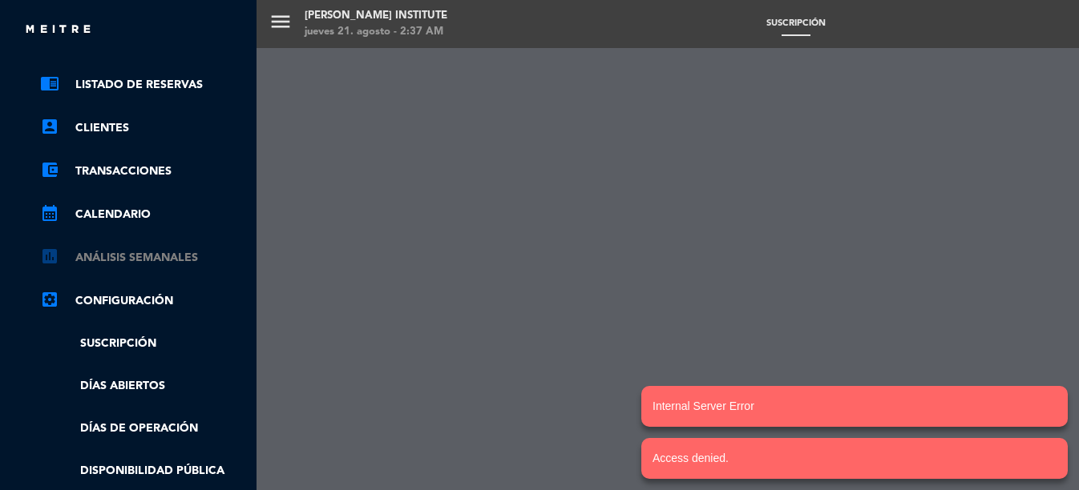
scroll to position [6, 0]
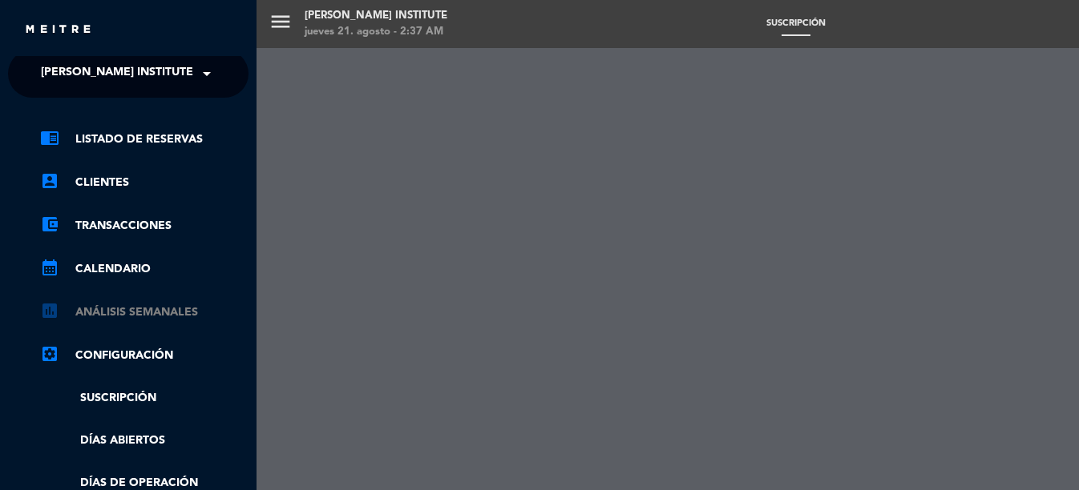
click at [149, 309] on link "assessment ANÁLISIS SEMANALES" at bounding box center [144, 312] width 208 height 19
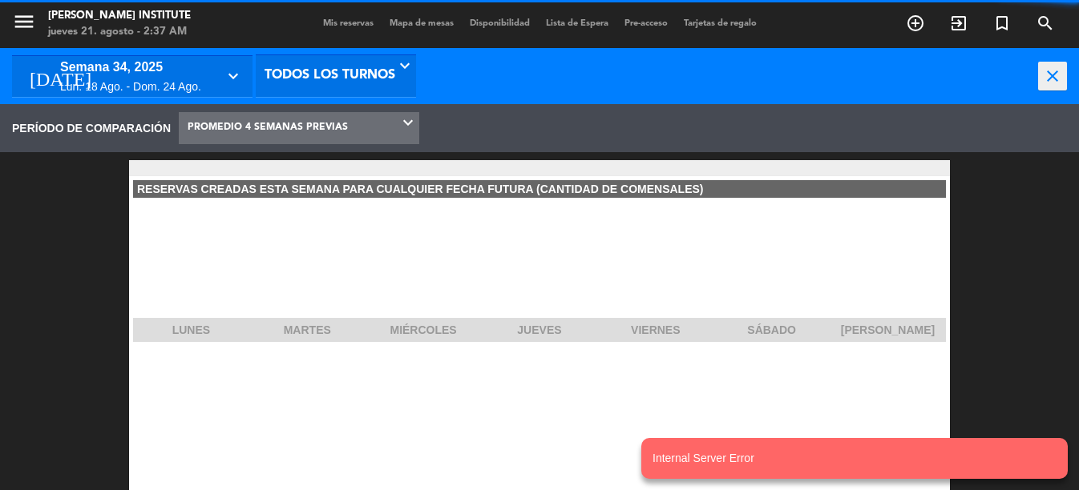
scroll to position [240, 256]
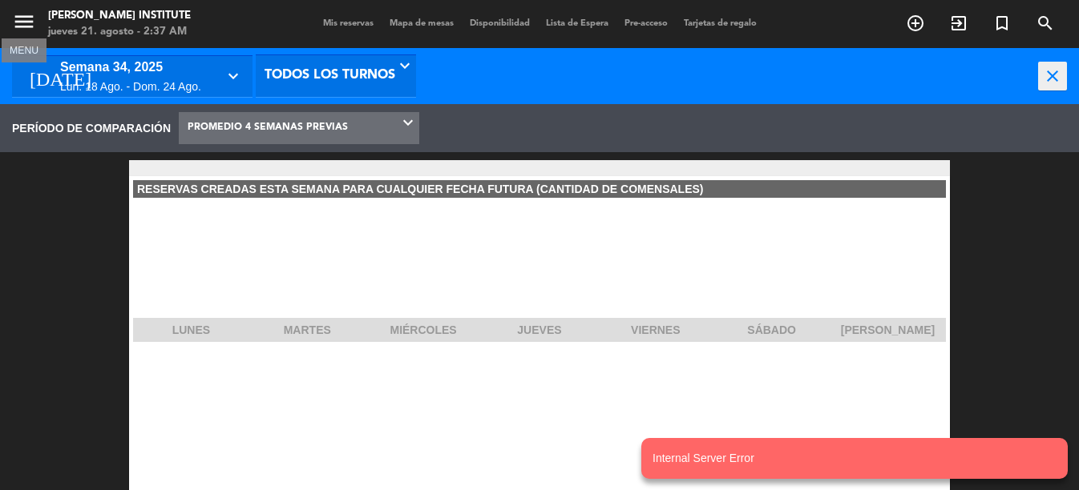
click at [26, 25] on icon "menu" at bounding box center [24, 22] width 24 height 24
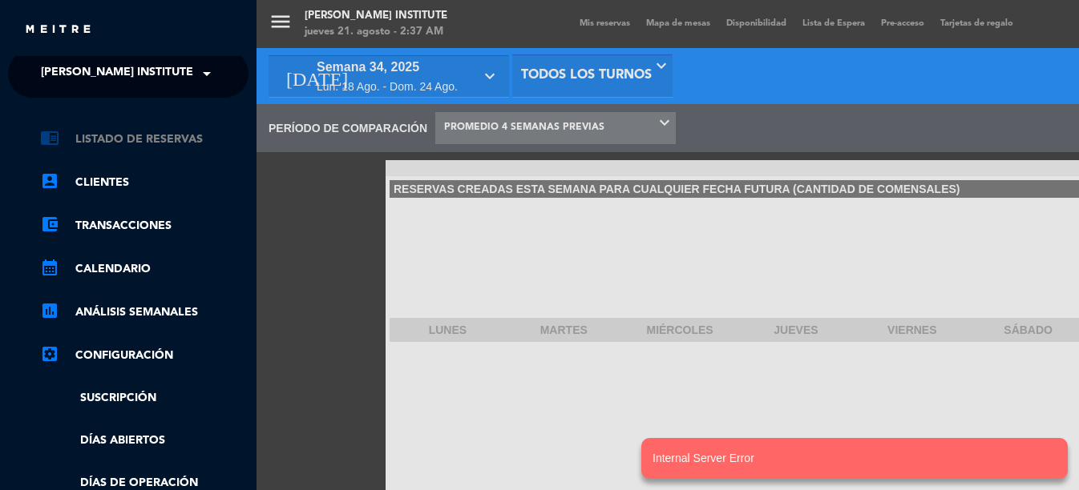
click at [171, 143] on link "chrome_reader_mode Listado de Reservas" at bounding box center [144, 139] width 208 height 19
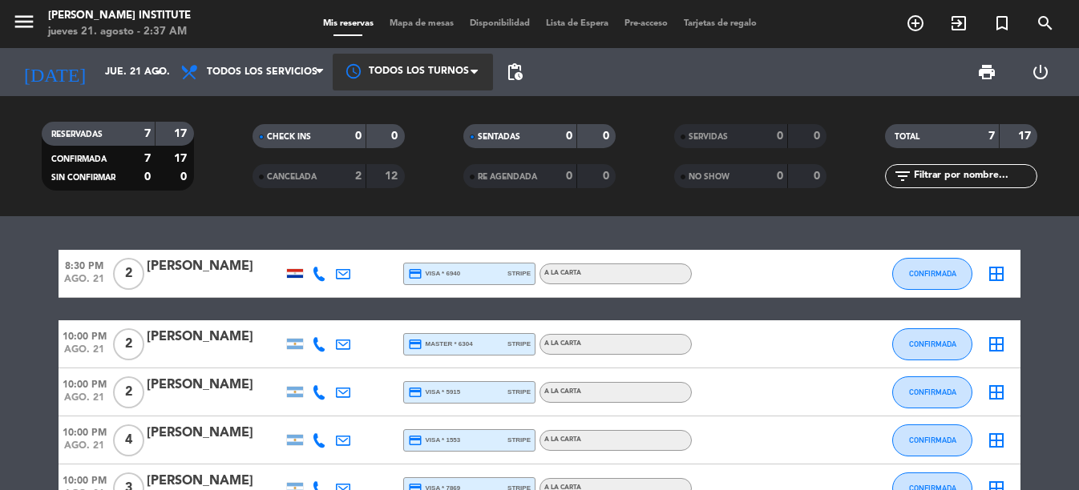
click at [466, 81] on div at bounding box center [413, 72] width 160 height 36
click at [454, 104] on span "Todos los turnos" at bounding box center [415, 109] width 87 height 18
click at [315, 67] on span "Todos los servicios" at bounding box center [252, 71] width 160 height 35
click at [569, 75] on div "print power_settings_new" at bounding box center [799, 72] width 536 height 48
click at [426, 24] on span "Mapa de mesas" at bounding box center [421, 23] width 80 height 9
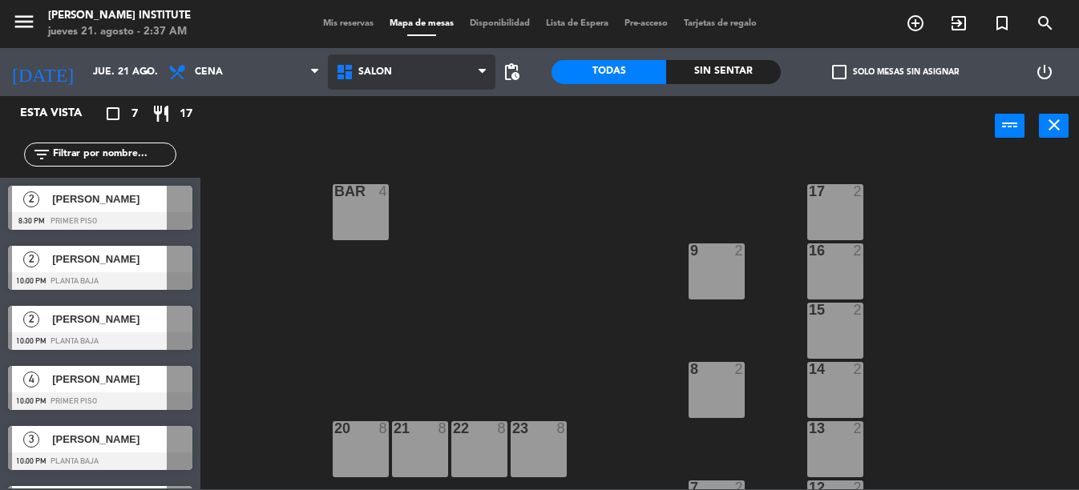
click at [462, 68] on span "SALON" at bounding box center [411, 71] width 167 height 35
click at [507, 22] on span "Disponibilidad" at bounding box center [500, 23] width 76 height 9
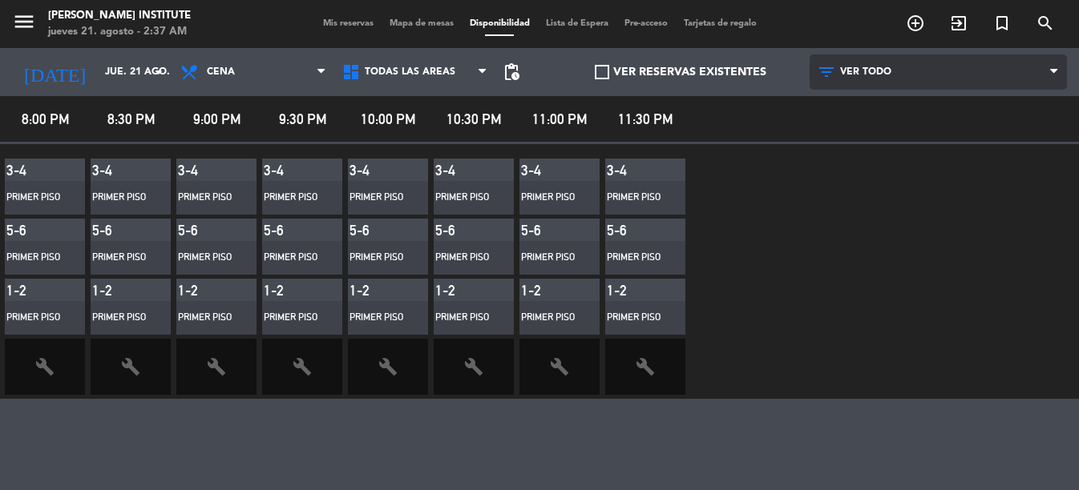
click at [1052, 75] on icon at bounding box center [1053, 72] width 7 height 13
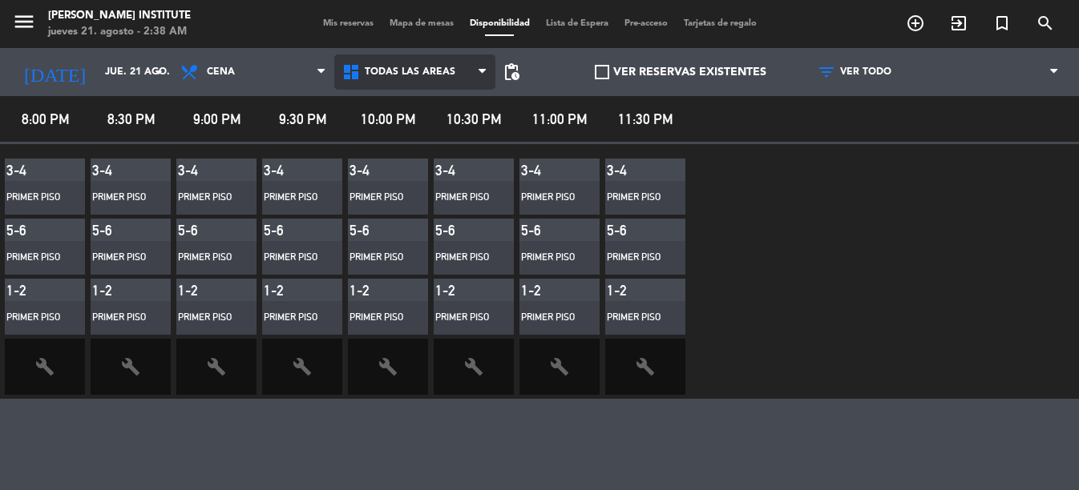
click at [403, 73] on span "Todas las áreas" at bounding box center [410, 72] width 91 height 11
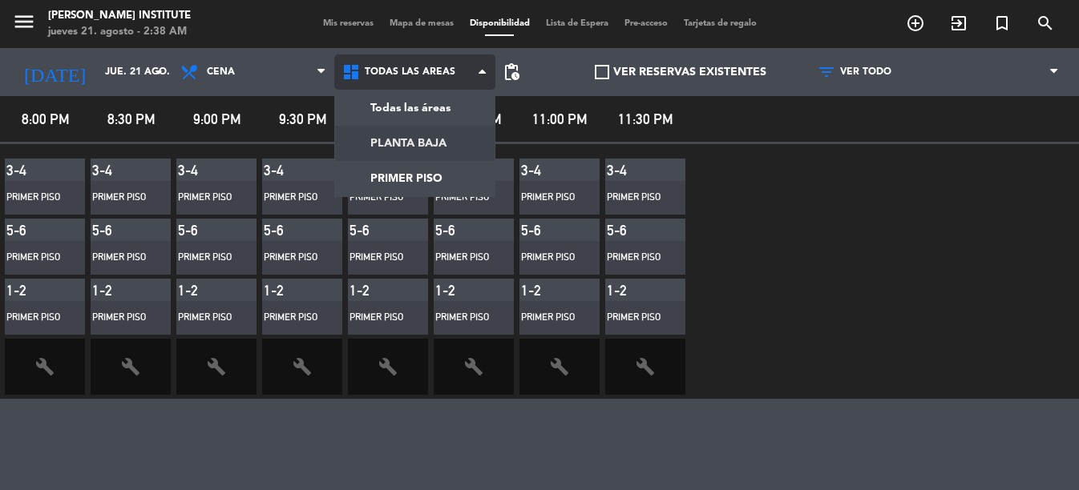
click at [408, 149] on main "menu [PERSON_NAME] Institute jueves 21. agosto - 2:38 AM Mis reservas Mapa de m…" at bounding box center [539, 245] width 1079 height 490
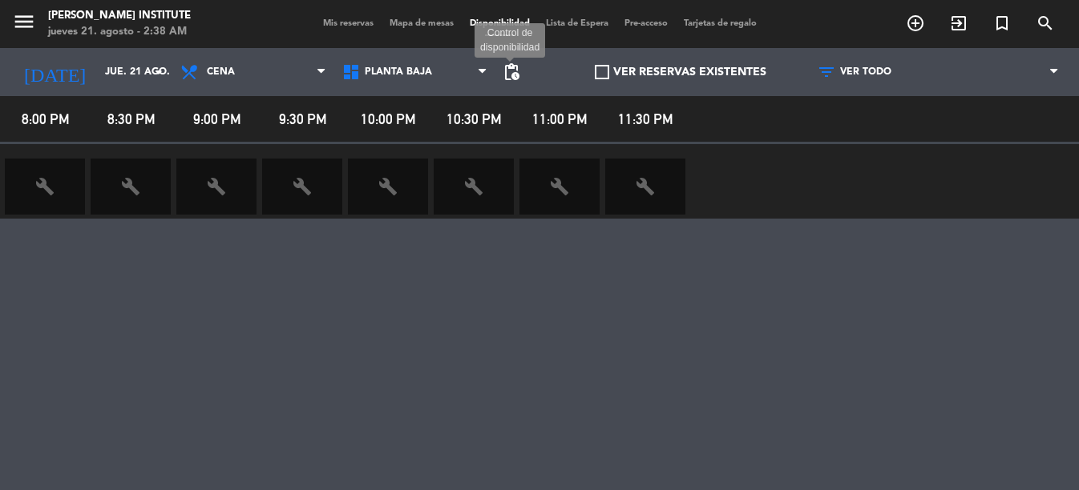
click at [509, 75] on span "pending_actions" at bounding box center [511, 72] width 19 height 19
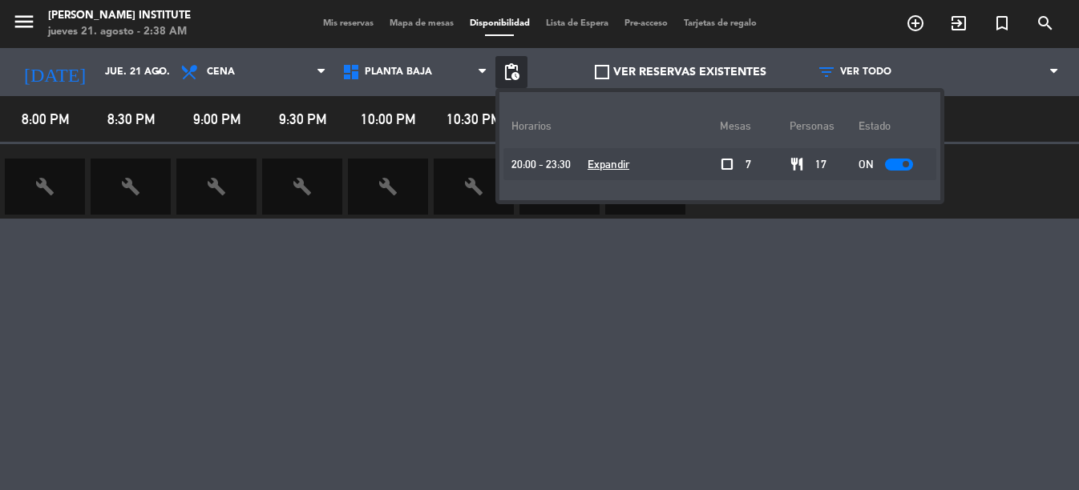
click at [506, 75] on span "pending_actions" at bounding box center [511, 72] width 19 height 19
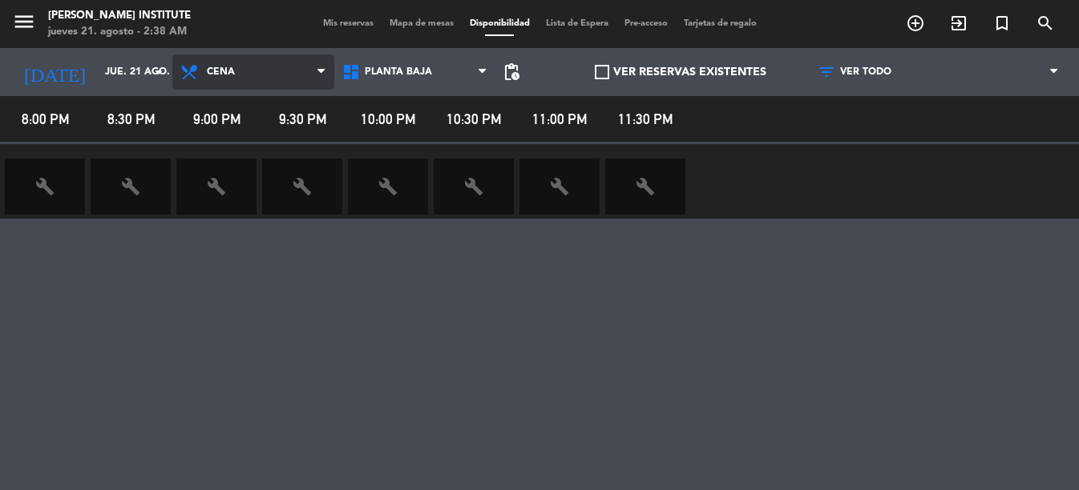
click at [284, 81] on span "Cena" at bounding box center [253, 71] width 162 height 35
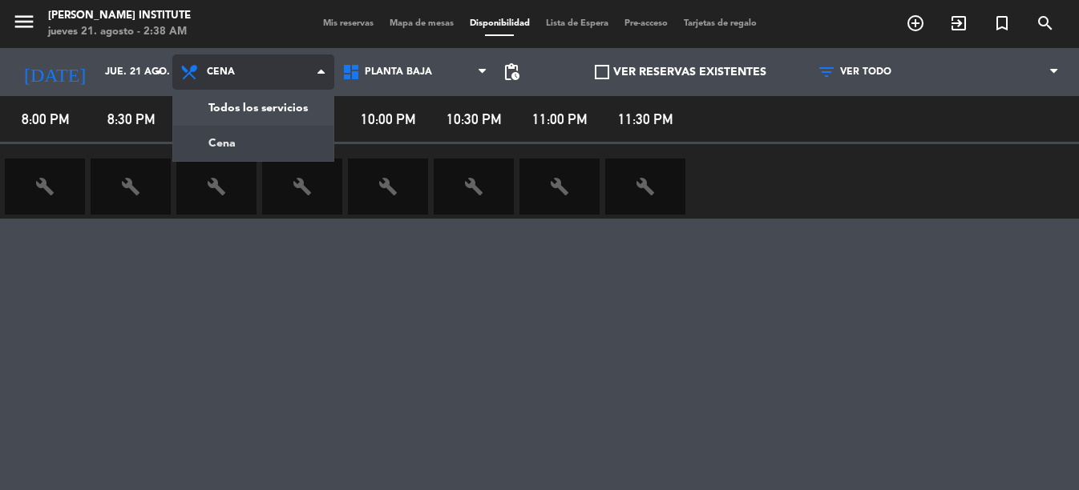
click at [284, 77] on span "Cena" at bounding box center [253, 71] width 162 height 35
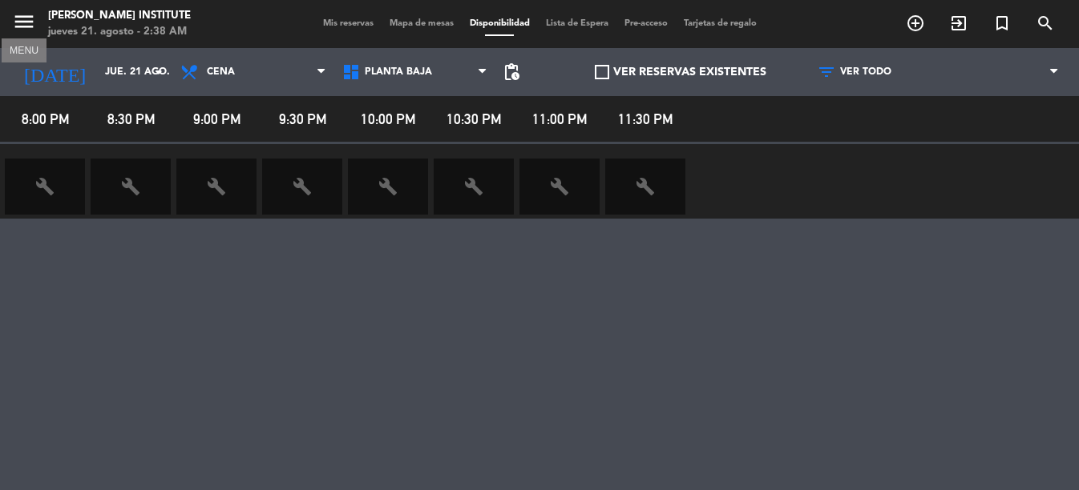
click at [22, 34] on button "menu" at bounding box center [24, 25] width 24 height 30
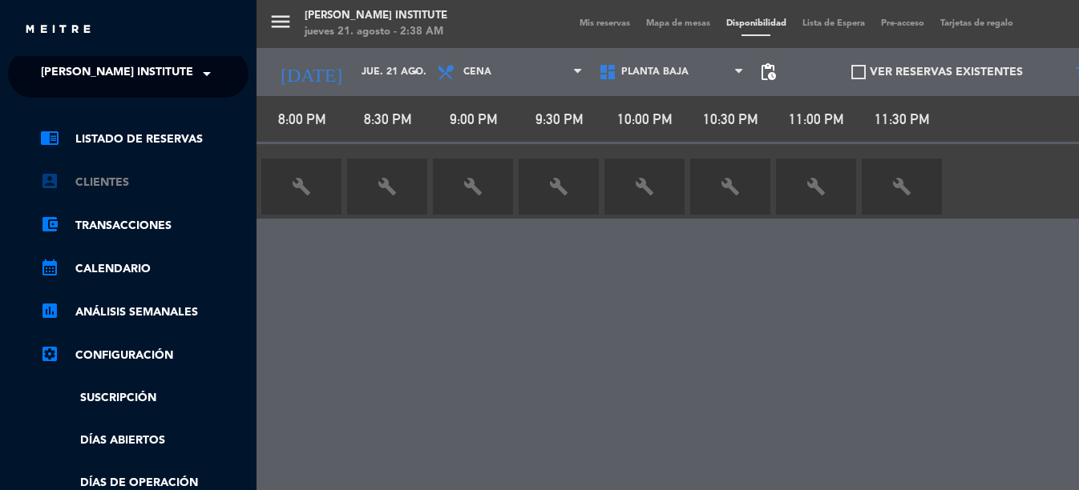
click at [119, 184] on link "account_box Clientes" at bounding box center [144, 182] width 208 height 19
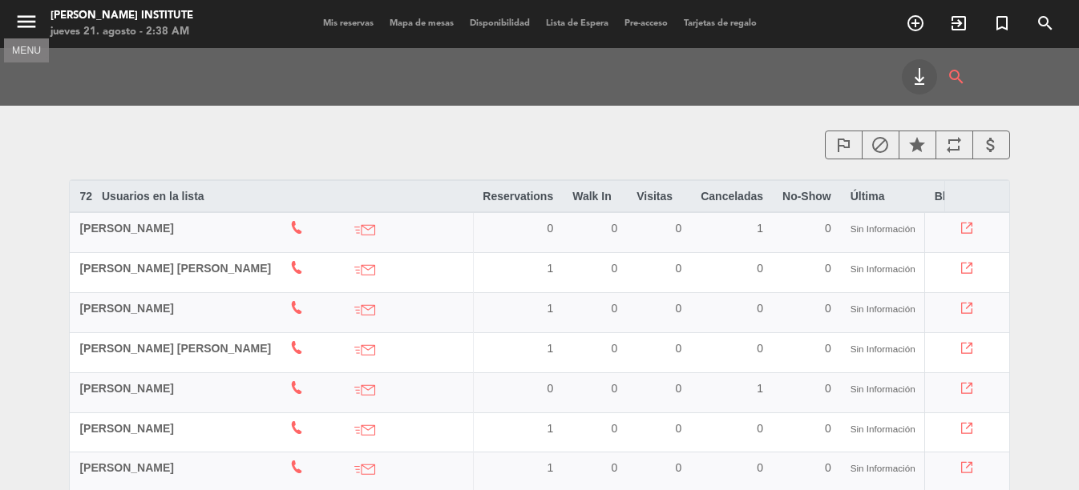
click at [28, 23] on icon "menu" at bounding box center [26, 22] width 24 height 24
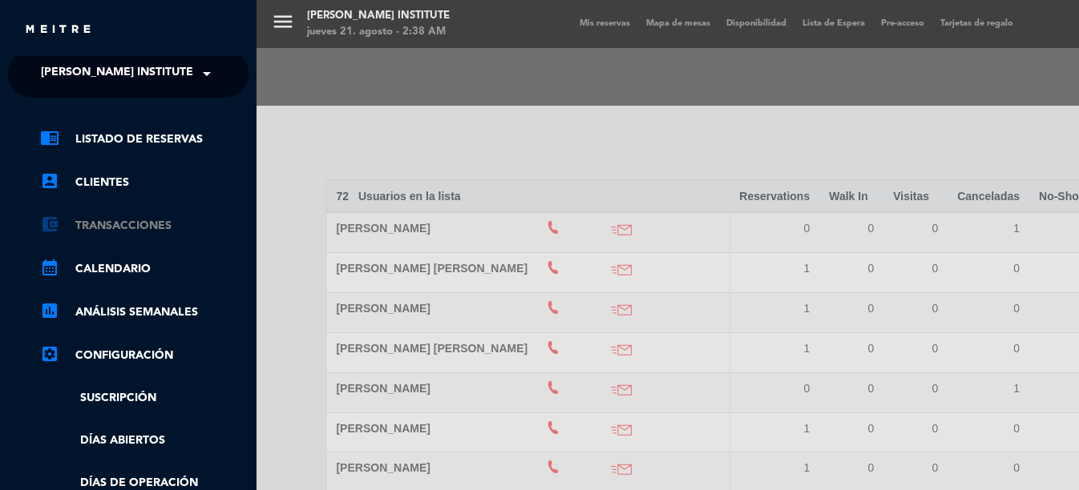
click at [111, 229] on link "account_balance_wallet Transacciones" at bounding box center [144, 225] width 208 height 19
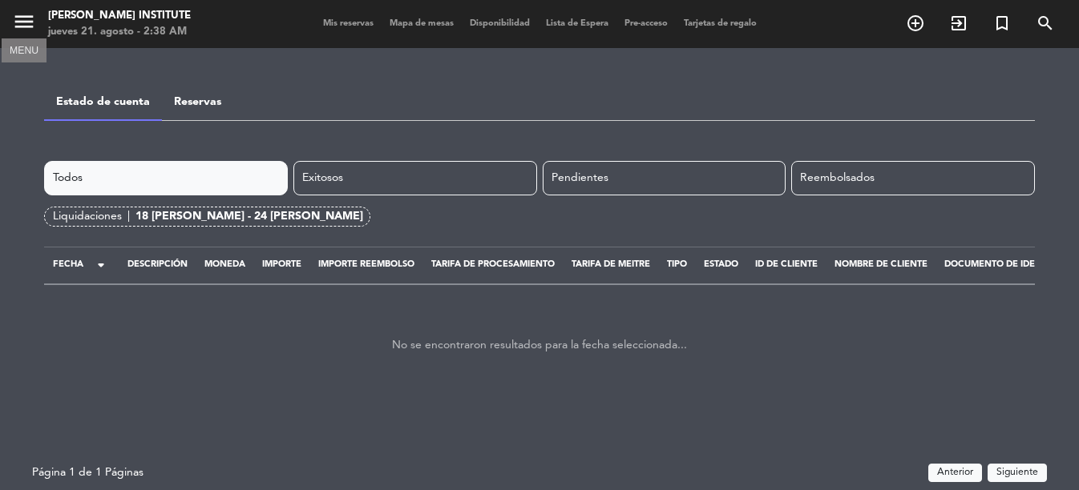
click at [33, 26] on icon "menu" at bounding box center [24, 22] width 24 height 24
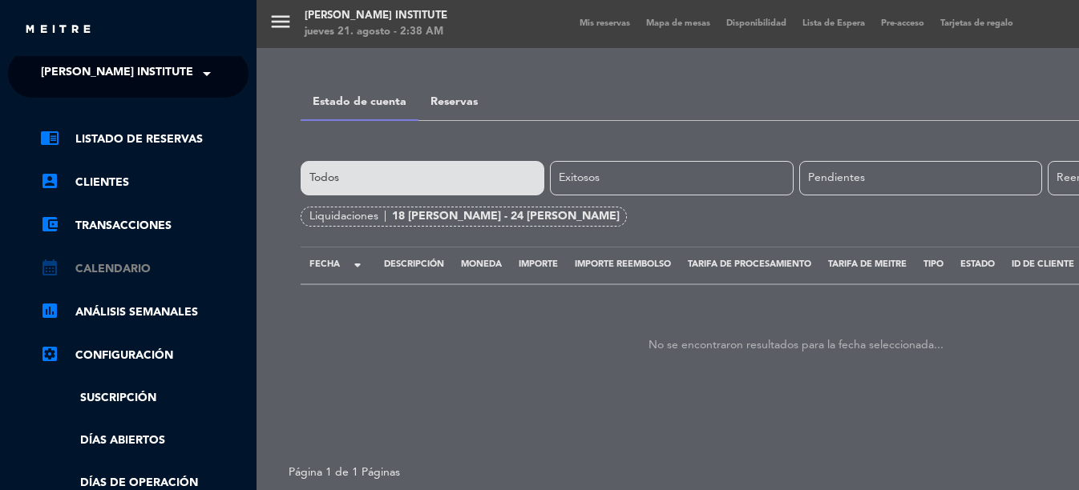
click at [135, 270] on link "calendar_month Calendario" at bounding box center [144, 269] width 208 height 19
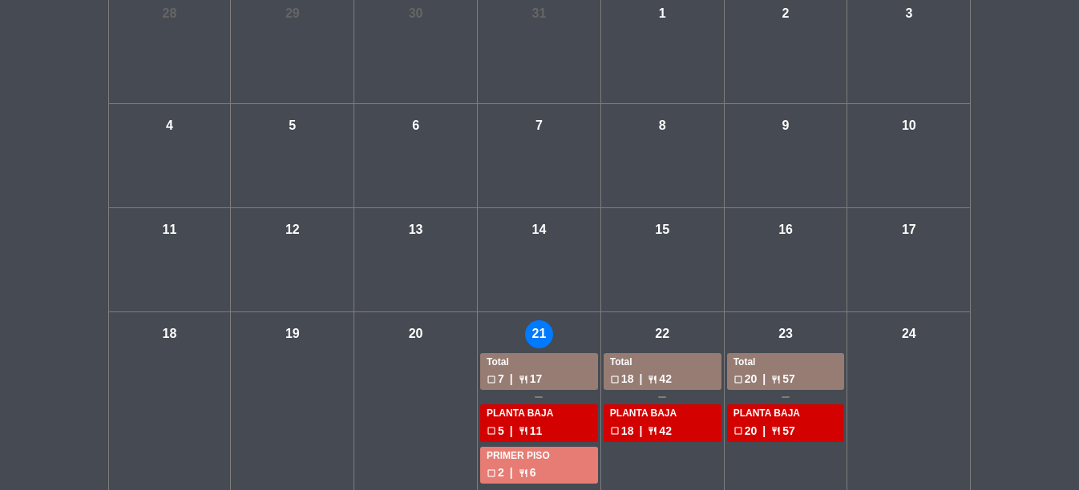
scroll to position [149, 0]
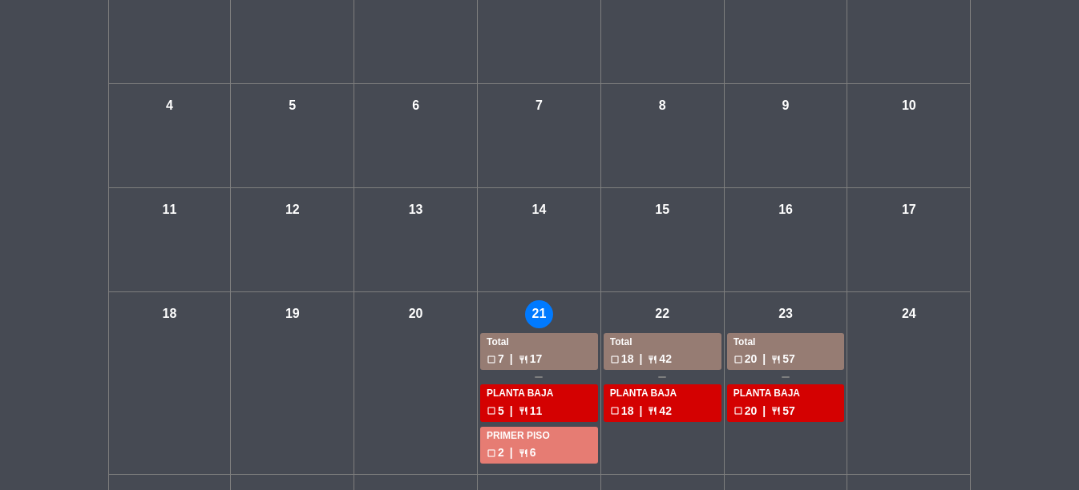
click at [543, 348] on div "Total" at bounding box center [538, 343] width 105 height 16
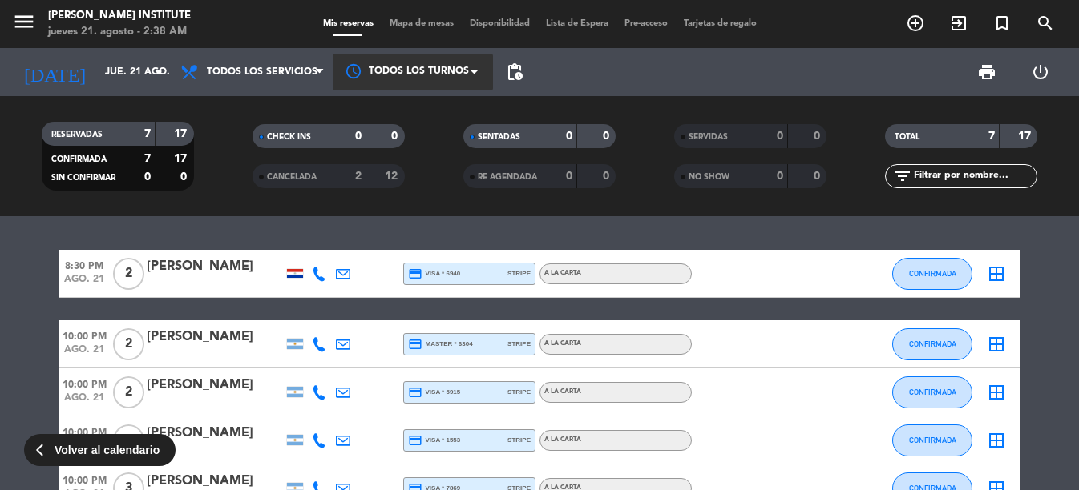
click at [441, 72] on div at bounding box center [413, 72] width 160 height 36
click at [426, 14] on div "menu [PERSON_NAME] Institute jueves 21. agosto - 2:38 AM Mis reservas Mapa de m…" at bounding box center [539, 24] width 1079 height 48
click at [425, 24] on span "Mapa de mesas" at bounding box center [421, 23] width 80 height 9
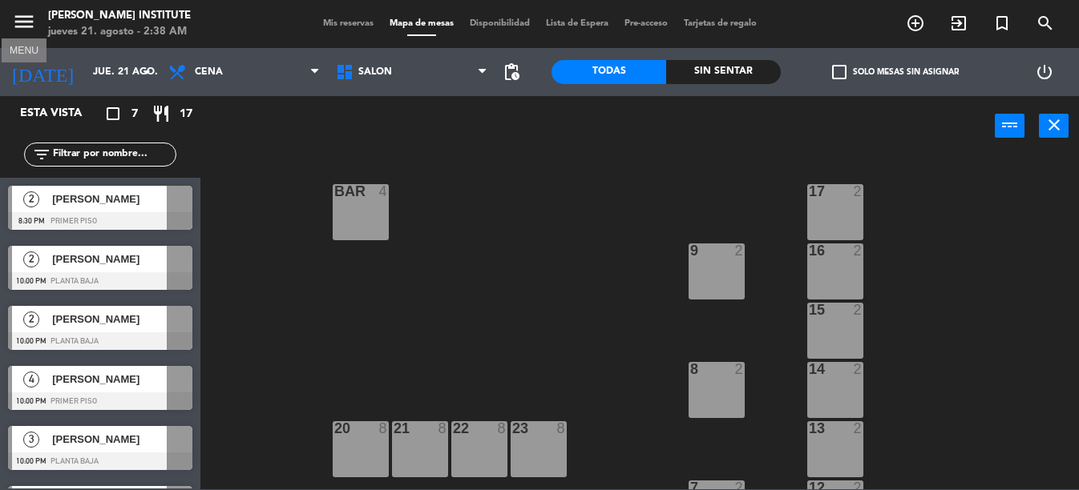
click at [31, 18] on icon "menu" at bounding box center [24, 22] width 24 height 24
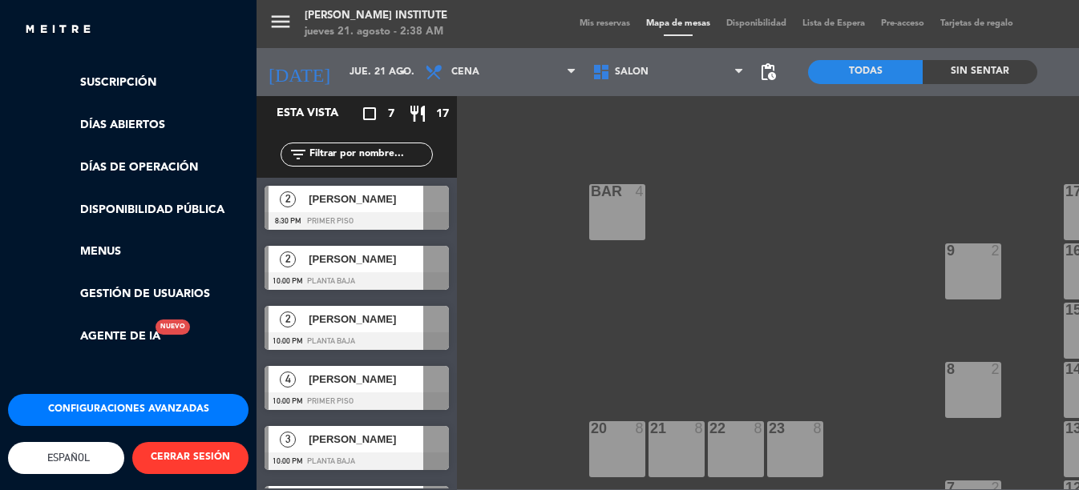
scroll to position [335, 0]
click at [175, 442] on button "CERRAR SESIÓN" at bounding box center [190, 458] width 116 height 32
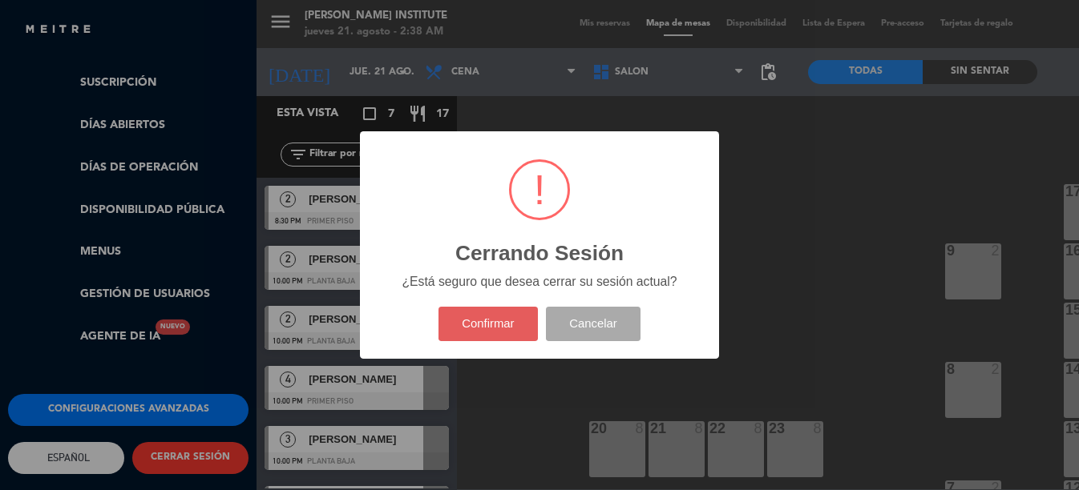
click at [506, 323] on button "Confirmar" at bounding box center [488, 324] width 100 height 34
